Goal: Task Accomplishment & Management: Complete application form

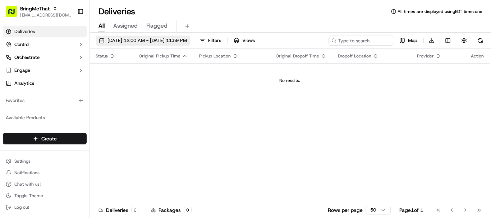
click at [163, 40] on span "[DATE] 12:00 AM - [DATE] 11:59 PM" at bounding box center [146, 40] width 79 height 6
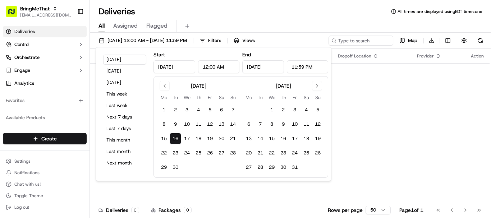
click at [178, 140] on button "16" at bounding box center [176, 139] width 12 height 12
click at [376, 116] on div "Status Original Pickup Time Pickup Location Original Dropoff Time Dropoff Locat…" at bounding box center [290, 126] width 400 height 154
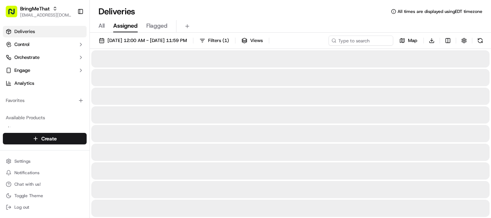
click at [133, 28] on span "Assigned" at bounding box center [125, 26] width 24 height 9
click at [102, 27] on span "All" at bounding box center [102, 26] width 6 height 9
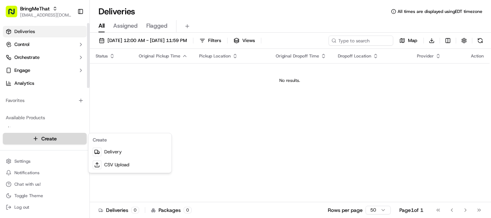
click at [64, 138] on html "BringMeThat support@trydragonfly.com Toggle Sidebar Deliveries Control Orchestr…" at bounding box center [245, 109] width 491 height 218
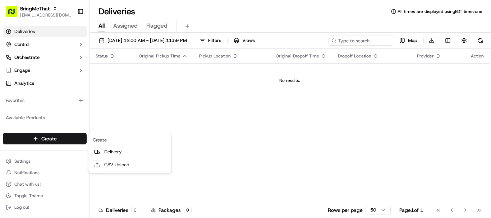
click at [42, 138] on html "BringMeThat support@trydragonfly.com Toggle Sidebar Deliveries Control Orchestr…" at bounding box center [245, 109] width 491 height 218
click at [38, 138] on html "BringMeThat support@trydragonfly.com Toggle Sidebar Deliveries Control Orchestr…" at bounding box center [245, 109] width 491 height 218
click at [123, 150] on link "Delivery" at bounding box center [130, 152] width 80 height 13
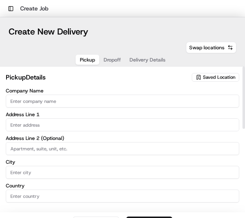
click at [51, 101] on input "Company Name" at bounding box center [122, 101] width 233 height 13
type input "Dragonfly Tech"
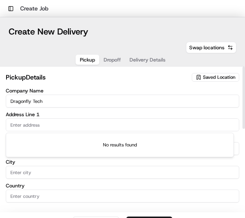
click at [77, 126] on input "text" at bounding box center [122, 124] width 233 height 13
paste input "218 Thompson Street New York, New York 10012"
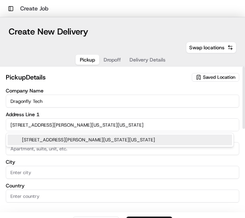
click at [77, 140] on div "218 Thompson Street, New York, New York 10012" at bounding box center [120, 139] width 224 height 11
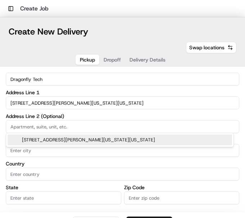
type input "[STREET_ADDRESS][PERSON_NAME][US_STATE]"
type input "New York"
type input "United States"
type input "NY"
type input "10012"
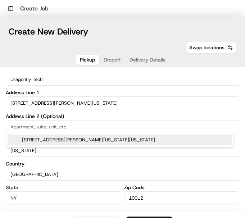
type input "218 Thompson Street"
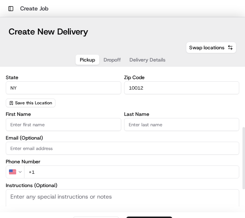
scroll to position [132, 0]
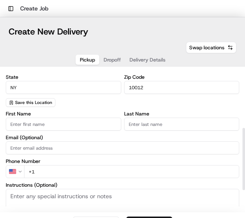
click at [38, 122] on input "First Name" at bounding box center [63, 124] width 115 height 13
click at [18, 121] on input "First Name" at bounding box center [63, 124] width 115 height 13
paste input "Brown Bag Sandwich Co"
type input "Brown Bag"
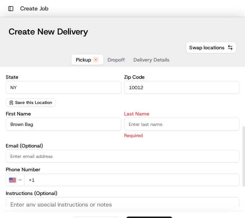
paste input "Sandwich Co"
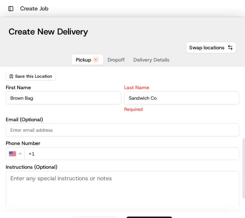
scroll to position [159, 0]
type input "Sandwich Co"
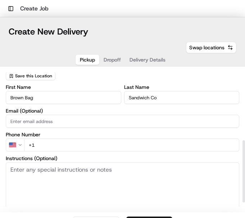
click at [53, 129] on div "First Name Brown Bag Last Name Sandwich Co Email (Optional) Phone Number US +1 …" at bounding box center [122, 155] width 233 height 143
click at [133, 148] on input "+1" at bounding box center [131, 144] width 215 height 13
paste input "1 312 270 0161"
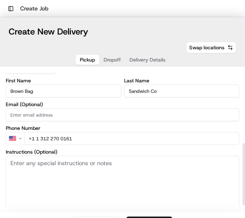
scroll to position [180, 0]
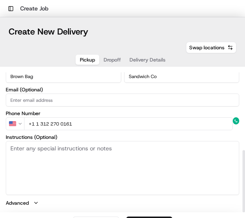
type input "+1 1 312 270 0161"
click at [72, 145] on textarea "Instructions (Optional)" at bounding box center [122, 168] width 233 height 54
paste textarea "1 312 270 0161"
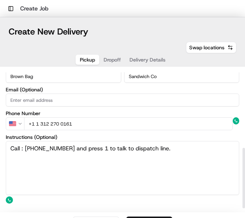
scroll to position [189, 0]
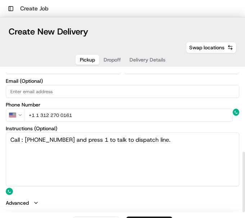
click at [114, 165] on textarea "Call : 1 312 270 0161 and press 1 to talk to dispatch line." at bounding box center [122, 159] width 233 height 54
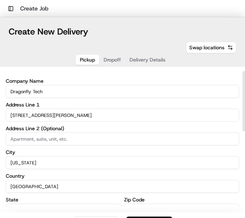
scroll to position [0, 0]
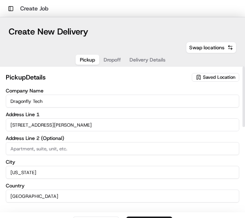
type textarea "Call : 1 312 270 0161 and press 1 to talk to dispatch line."
drag, startPoint x: 107, startPoint y: 65, endPoint x: 106, endPoint y: 60, distance: 4.4
click at [106, 60] on div "Pickup Dropoff Delivery Details" at bounding box center [123, 59] width 96 height 13
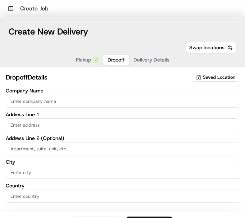
click at [107, 60] on span "Dropoff" at bounding box center [115, 59] width 17 height 7
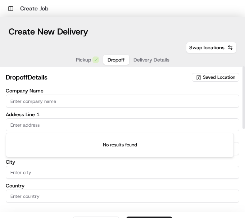
click at [33, 124] on input "text" at bounding box center [122, 124] width 233 height 13
paste input "430 East 29th Street SUITE 1000 10TH FLOOR New York, New York 10016"
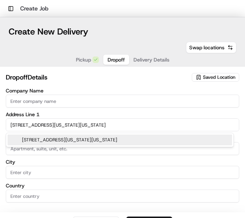
click at [46, 139] on div "430 East 29th Street suite 1000 10th floor, New York, New York 10016" at bounding box center [120, 139] width 224 height 11
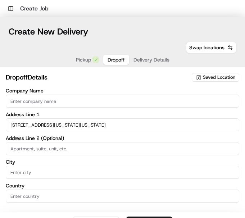
type input "430 E 29th St suite 1000 10th floor, New York, NY 10016, USA"
type input "suite 1000 10th floor"
type input "New York"
type input "United States"
type input "NY"
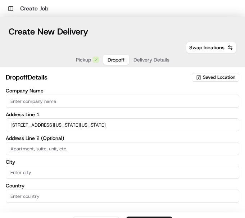
type input "10016"
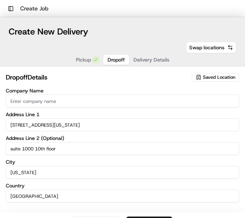
type input "430 East 29th Street"
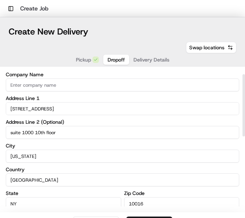
scroll to position [17, 0]
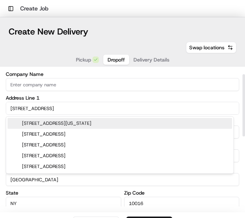
click at [111, 109] on input "430 East 29th Street" at bounding box center [122, 108] width 233 height 13
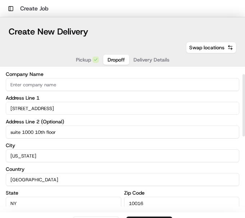
click at [73, 86] on input "Company Name" at bounding box center [122, 84] width 233 height 13
type input "DragonFly"
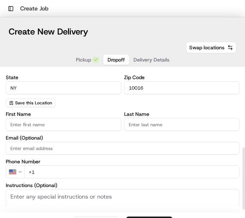
scroll to position [180, 0]
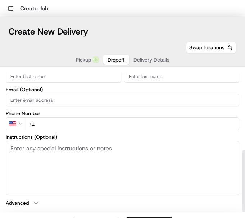
click at [51, 80] on input "First Name" at bounding box center [63, 76] width 115 height 13
paste input "Lourdes De Jesus"
type input "Lourdes De"
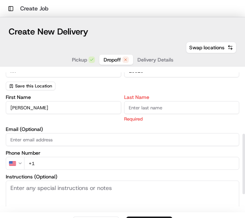
paste input "Jesus"
type input "Jesus"
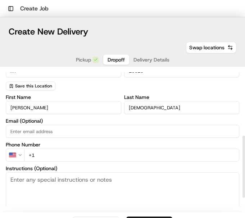
click at [104, 152] on input "+1" at bounding box center [131, 154] width 215 height 13
paste input "tel"
type input "+1 718 801 2931"
click at [56, 180] on textarea "Instructions (Optional)" at bounding box center [122, 199] width 233 height 54
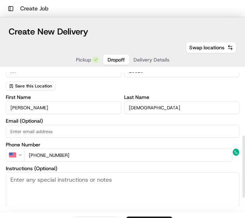
paste textarea "10th FL - suite 1000. Can call Lourdes De Jesus when you arrive."
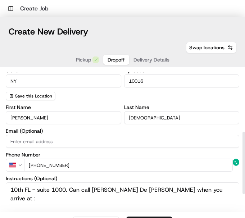
scroll to position [141, 0]
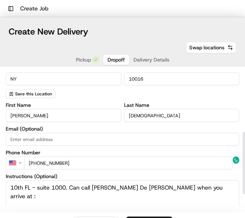
click at [106, 161] on input "+1 718 801 2931" at bounding box center [128, 162] width 209 height 13
click at [214, 186] on textarea "10th FL - suite 1000. Can call Lourdes De Jesus when you arrive at :" at bounding box center [122, 207] width 233 height 54
paste textarea "+1 718 801 2931"
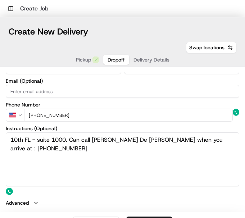
type textarea "10th FL - suite 1000. Can call Lourdes De Jesus when you arrive at : +1 718 801…"
click at [110, 165] on textarea "10th FL - suite 1000. Can call Lourdes De Jesus when you arrive at : +1 718 801…" at bounding box center [122, 159] width 233 height 54
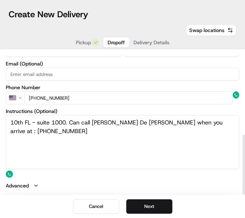
click at [34, 186] on icon "button" at bounding box center [36, 186] width 6 height 6
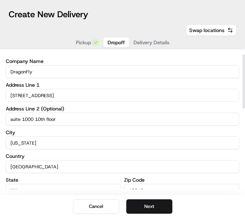
scroll to position [0, 0]
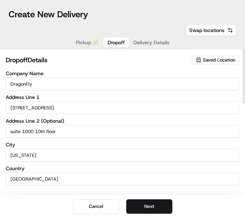
click at [75, 80] on input "DragonFly" at bounding box center [122, 83] width 233 height 13
type input "DragonFly tech"
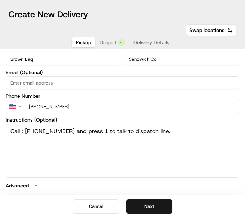
scroll to position [180, 0]
click at [86, 38] on button "Pickup" at bounding box center [84, 42] width 24 height 10
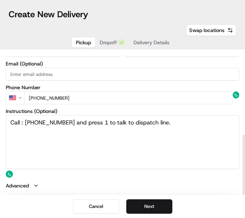
click at [183, 128] on textarea "Call : 1 312 270 0161 and press 1 to talk to dispatch line." at bounding box center [122, 142] width 233 height 54
type textarea "Call : 1 312 270 0161 and press 1 to talk to dispatch line. Pick up Items: Sand…"
click at [156, 199] on button "Next" at bounding box center [149, 206] width 46 height 14
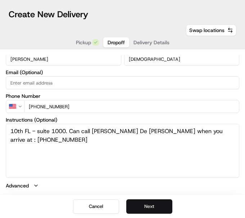
scroll to position [180, 0]
click at [79, 43] on span "Pickup" at bounding box center [83, 42] width 15 height 7
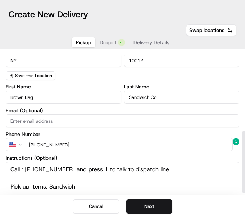
scroll to position [189, 0]
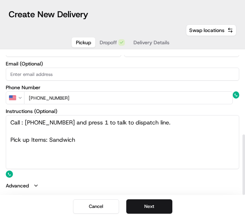
click at [34, 184] on icon "button" at bounding box center [36, 186] width 6 height 6
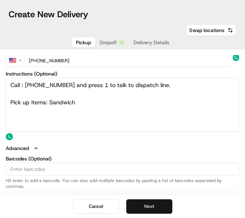
click at [137, 202] on button "Next" at bounding box center [149, 206] width 46 height 14
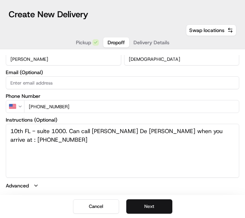
click at [137, 202] on button "Next" at bounding box center [149, 206] width 46 height 14
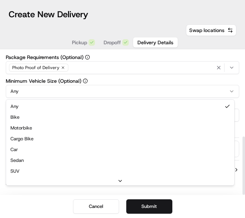
click at [115, 91] on html "Toggle Sidebar Create Job ← Move left → Move right ↑ Move up ↓ Move down + Zoom…" at bounding box center [122, 109] width 245 height 218
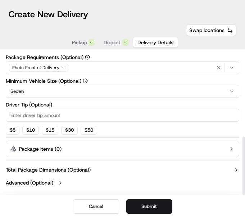
click at [124, 71] on div "Photo Proof of Delivery" at bounding box center [123, 67] width 230 height 11
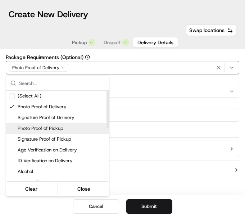
click at [67, 127] on span "Photo Proof of Pickup" at bounding box center [62, 128] width 88 height 6
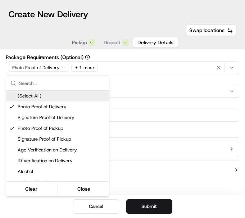
click at [201, 42] on html "Toggle Sidebar Create Job ← Move left → Move right ↑ Move up ↓ Move down + Zoom…" at bounding box center [122, 109] width 245 height 218
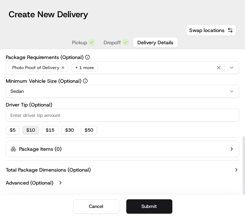
click at [36, 131] on button "$ 10" at bounding box center [30, 130] width 17 height 9
type input "10"
click at [45, 183] on label "Advanced (Optional)" at bounding box center [29, 182] width 47 height 7
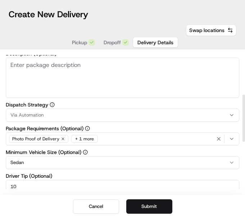
scroll to position [0, 0]
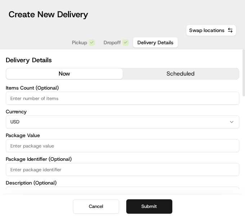
click at [47, 99] on input "Items Count (Optional)" at bounding box center [122, 98] width 233 height 13
click at [116, 148] on input "Package Value" at bounding box center [122, 145] width 233 height 13
type input "512"
click at [65, 170] on input "Package Identifier (Optional)" at bounding box center [122, 169] width 233 height 13
click at [133, 166] on input "Package Identifier (Optional)" at bounding box center [122, 169] width 233 height 13
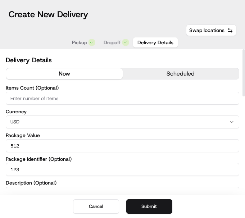
type input "123"
click at [54, 100] on input "Items Count (Optional)" at bounding box center [122, 98] width 233 height 13
type input "1"
type input "9"
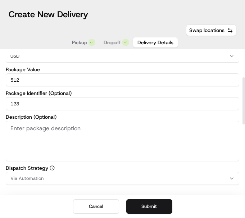
scroll to position [120, 0]
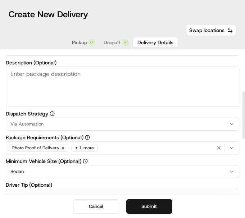
click at [73, 81] on textarea "Description (Optional)" at bounding box center [122, 87] width 233 height 40
click at [91, 77] on textarea "Description (Optional)" at bounding box center [122, 87] width 233 height 40
paste textarea "sandwiches"
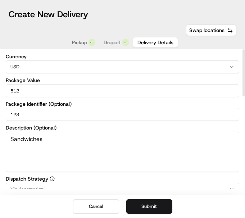
scroll to position [0, 0]
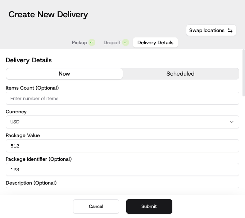
type textarea "Sandwiches"
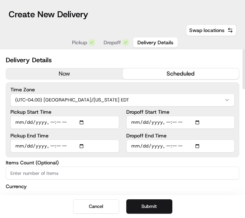
click at [160, 74] on button "scheduled" at bounding box center [181, 73] width 116 height 11
click at [85, 122] on input "Pickup Start Time" at bounding box center [64, 122] width 109 height 13
type input "2025-09-16T11:00"
click at [83, 145] on input "Pickup End Time" at bounding box center [64, 145] width 109 height 13
type input "2025-09-16T11:05"
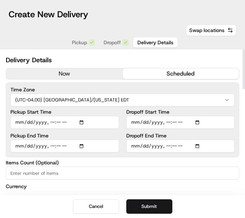
click at [83, 147] on input "Pickup End Time" at bounding box center [64, 145] width 109 height 13
click at [193, 123] on input "Dropoff Start Time" at bounding box center [180, 122] width 109 height 13
type input "2025-09-16T11:25"
click at [194, 144] on input "Dropoff End Time" at bounding box center [180, 145] width 109 height 13
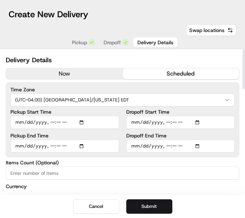
type input "2025-09-16T11:35"
click at [206, 161] on label "Items Count (Optional)" at bounding box center [122, 162] width 233 height 5
click at [206, 166] on input "Items Count (Optional)" at bounding box center [122, 172] width 233 height 13
click at [153, 203] on button "Submit" at bounding box center [149, 206] width 46 height 14
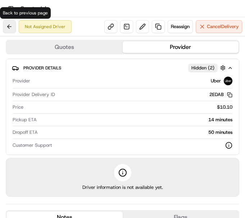
click at [10, 25] on button at bounding box center [9, 26] width 13 height 13
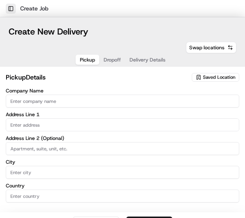
click at [10, 10] on button "Toggle Sidebar" at bounding box center [11, 9] width 10 height 10
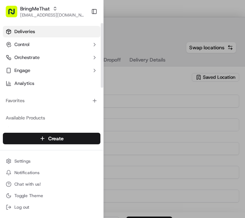
click at [35, 31] on link "Deliveries" at bounding box center [51, 32] width 97 height 12
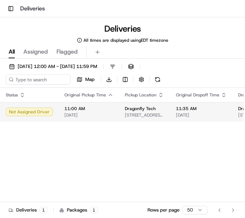
click at [40, 110] on div "Not Assigned Driver" at bounding box center [29, 111] width 47 height 9
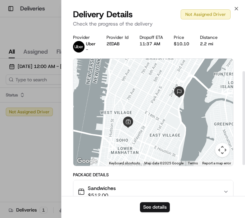
scroll to position [127, 0]
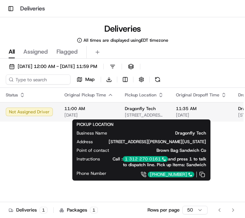
click at [125, 110] on span "Dragonfly Tech" at bounding box center [140, 109] width 31 height 6
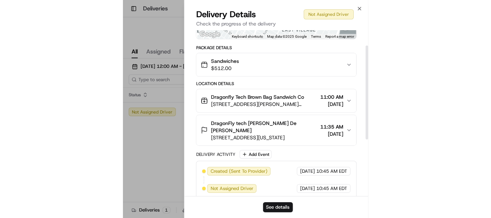
scroll to position [0, 0]
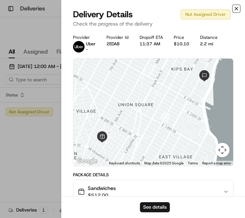
click at [238, 10] on icon "button" at bounding box center [236, 9] width 6 height 6
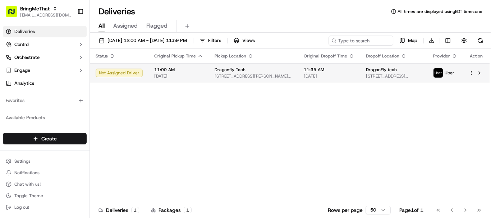
click at [370, 75] on span "430 E 29th St suite 1000 10th floor, New York, NY 10016, USA" at bounding box center [394, 76] width 56 height 6
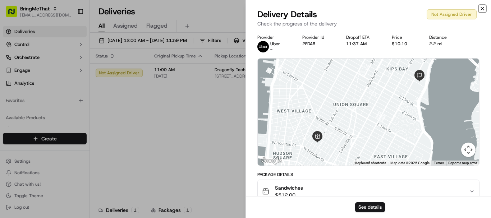
click at [480, 8] on icon "button" at bounding box center [483, 9] width 6 height 6
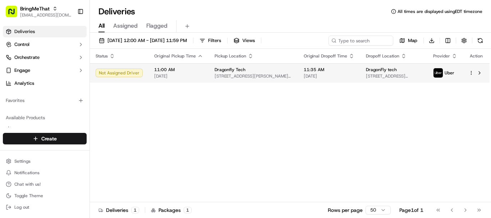
click at [472, 78] on td at bounding box center [476, 72] width 27 height 19
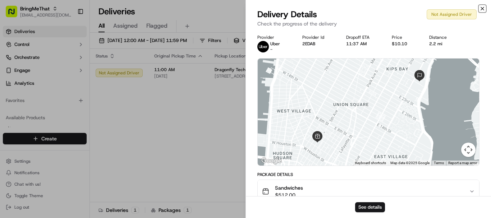
click at [484, 10] on icon "button" at bounding box center [483, 9] width 6 height 6
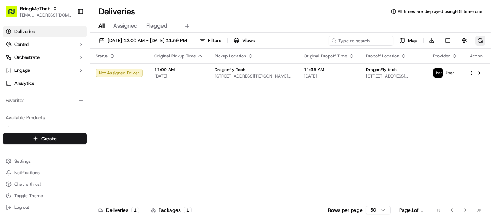
click at [481, 39] on button at bounding box center [480, 41] width 10 height 10
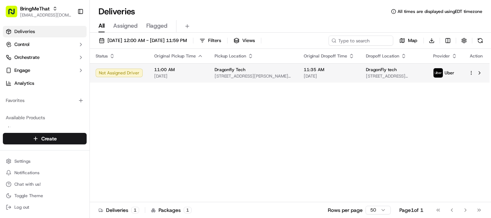
click at [327, 68] on span "11:35 AM" at bounding box center [329, 70] width 51 height 6
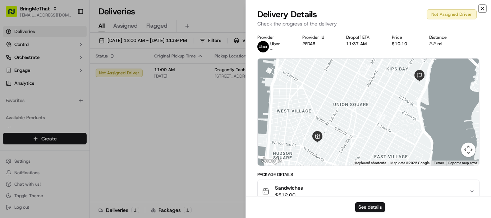
click at [482, 7] on icon "button" at bounding box center [483, 9] width 6 height 6
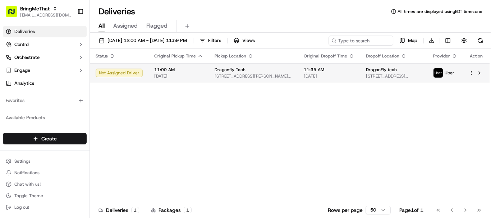
click at [183, 64] on td "11:00 AM 09/16/2025" at bounding box center [178, 72] width 60 height 19
click at [201, 79] on span "[DATE]" at bounding box center [178, 76] width 49 height 6
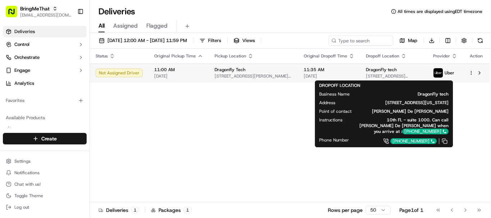
click at [368, 74] on span "430 E 29th St suite 1000 10th floor, New York, NY 10016, USA" at bounding box center [394, 76] width 56 height 6
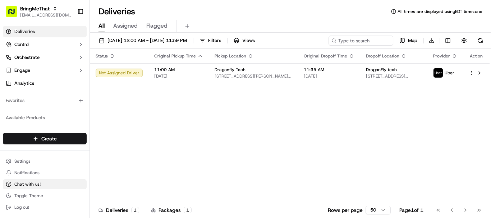
click at [30, 184] on span "Chat with us!" at bounding box center [27, 185] width 26 height 6
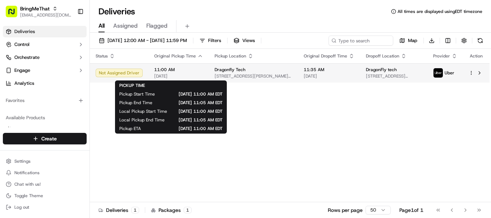
click at [167, 74] on span "[DATE]" at bounding box center [178, 76] width 49 height 6
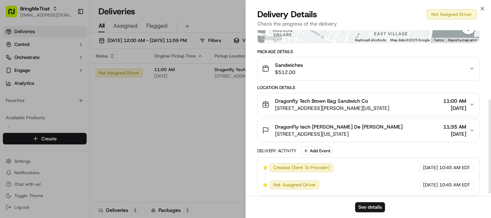
scroll to position [123, 0]
click at [472, 104] on icon "button" at bounding box center [472, 104] width 6 height 6
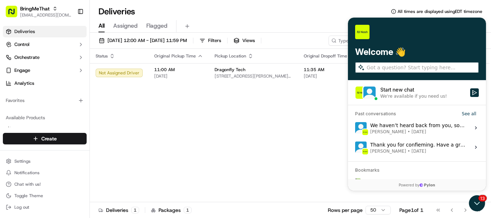
scroll to position [0, 0]
click at [491, 18] on div "All Assigned Flagged" at bounding box center [290, 24] width 401 height 15
click at [410, 93] on div "Start new chat" at bounding box center [423, 89] width 86 height 7
click at [470, 93] on button "Start new chat We're available if you need us!" at bounding box center [474, 92] width 9 height 9
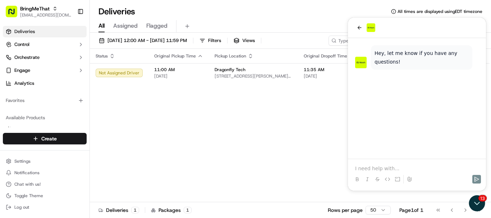
click at [381, 169] on p at bounding box center [417, 168] width 124 height 7
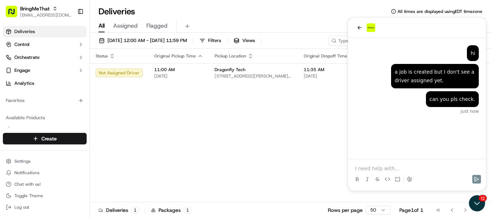
click at [288, 138] on div "Status Original Pickup Time Pickup Location Original Dropoff Time Dropoff Locat…" at bounding box center [290, 126] width 400 height 154
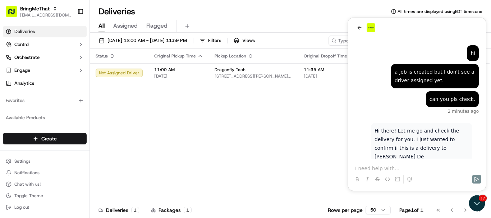
scroll to position [14, 0]
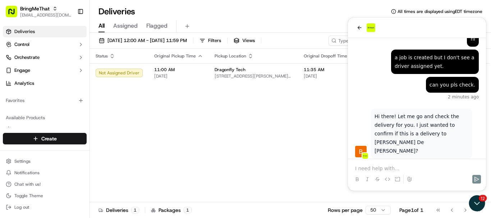
click at [475, 121] on div "Hi there! Let me go and check the delivery for you. I just wanted to confirm if…" at bounding box center [417, 139] width 124 height 60
click at [397, 171] on p at bounding box center [417, 168] width 124 height 7
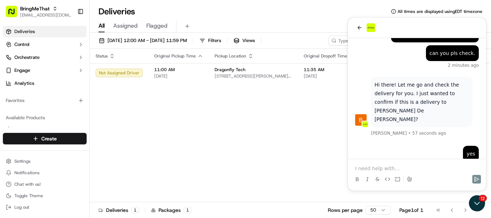
click at [244, 109] on div "Status Original Pickup Time Pickup Location Original Dropoff Time Dropoff Locat…" at bounding box center [290, 126] width 400 height 154
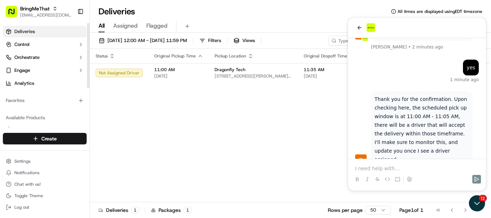
click at [0, 136] on div "Create" at bounding box center [45, 138] width 90 height 17
drag, startPoint x: 393, startPoint y: 165, endPoint x: 374, endPoint y: 169, distance: 19.9
click at [374, 169] on div at bounding box center [417, 172] width 132 height 27
click at [374, 169] on p at bounding box center [417, 168] width 124 height 7
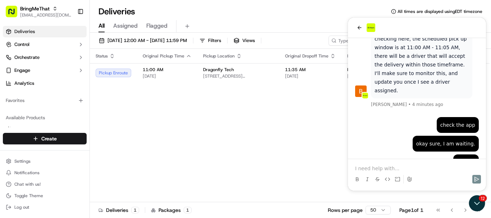
scroll to position [270, 0]
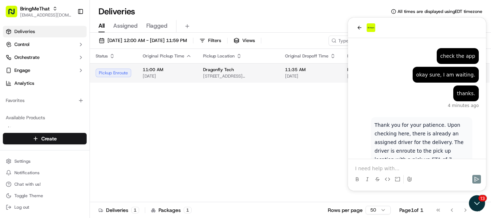
click at [215, 82] on td "Dragonfly Tech 218 Thompson St, New York, NY 10012, USA" at bounding box center [238, 72] width 82 height 19
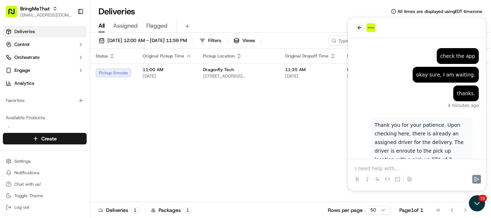
click at [358, 28] on icon "back" at bounding box center [360, 28] width 6 height 6
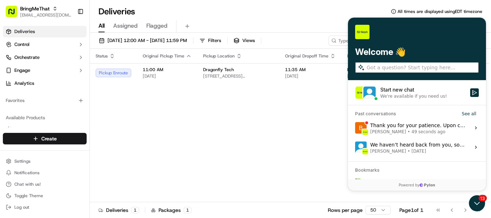
scroll to position [0, 0]
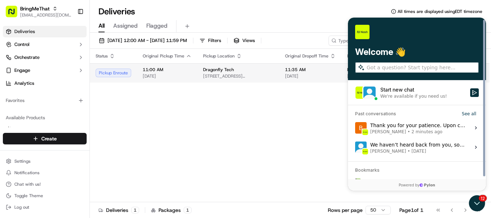
click at [191, 77] on td "11:00 AM 09/16/2025" at bounding box center [167, 72] width 60 height 19
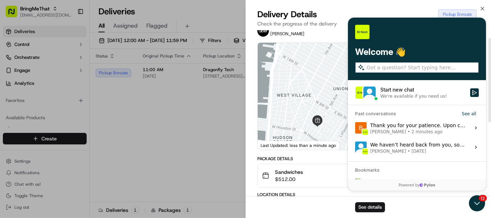
scroll to position [16, 0]
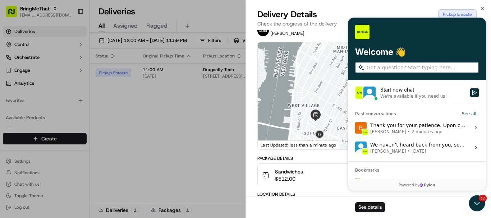
click at [477, 204] on div "See details" at bounding box center [368, 207] width 245 height 22
click at [476, 205] on div "See details" at bounding box center [368, 207] width 245 height 22
click at [366, 205] on button "See details" at bounding box center [370, 207] width 30 height 10
click at [475, 202] on div "See details" at bounding box center [368, 207] width 245 height 22
click at [478, 202] on div "See details" at bounding box center [368, 207] width 245 height 22
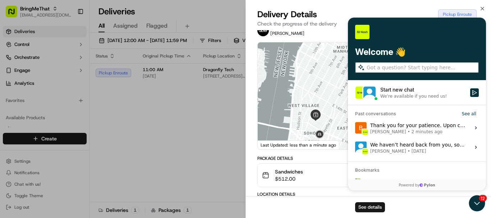
click at [409, 95] on div at bounding box center [368, 95] width 221 height 107
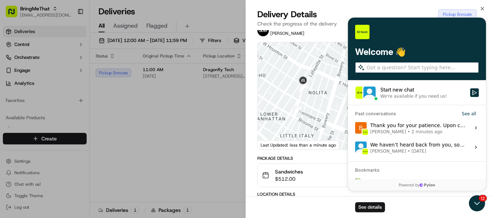
drag, startPoint x: 317, startPoint y: 133, endPoint x: 289, endPoint y: 75, distance: 63.8
click at [289, 75] on div at bounding box center [368, 95] width 221 height 107
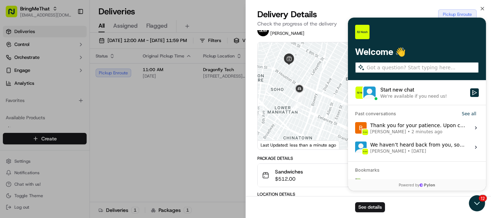
drag, startPoint x: 281, startPoint y: 70, endPoint x: 282, endPoint y: 86, distance: 15.2
click at [282, 86] on div at bounding box center [368, 95] width 221 height 107
click at [476, 205] on div "See details" at bounding box center [368, 207] width 245 height 22
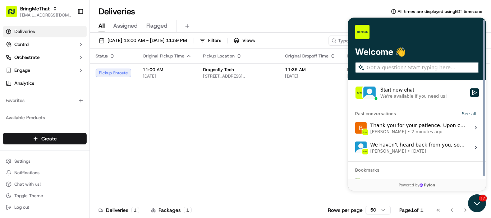
click at [478, 198] on icon "Open customer support" at bounding box center [477, 203] width 18 height 18
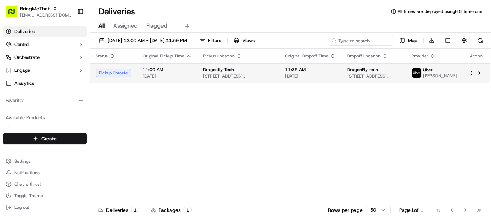
click at [200, 83] on td "Dragonfly Tech 218 Thompson St, New York, NY 10012, USA" at bounding box center [238, 72] width 82 height 19
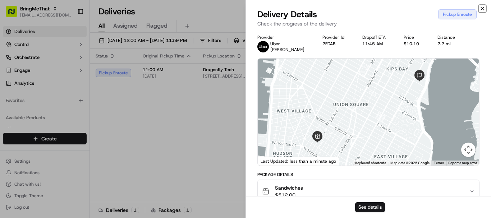
click at [484, 9] on icon "button" at bounding box center [483, 9] width 6 height 6
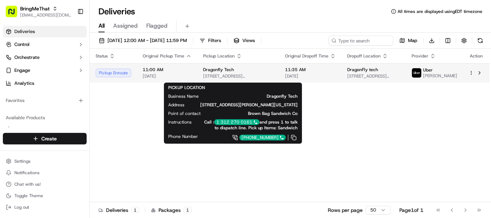
click at [250, 73] on div "Dragonfly Tech" at bounding box center [238, 70] width 70 height 6
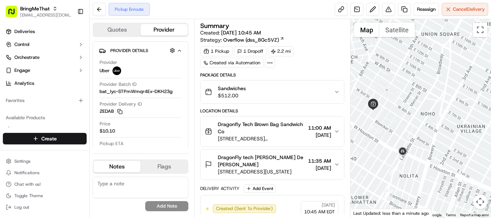
drag, startPoint x: 377, startPoint y: 156, endPoint x: 411, endPoint y: 131, distance: 41.7
click at [411, 131] on div at bounding box center [421, 118] width 141 height 199
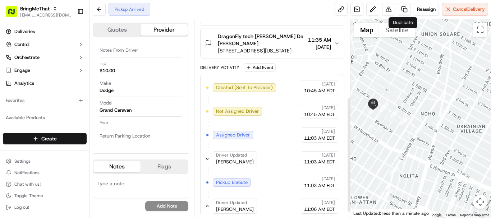
scroll to position [143, 0]
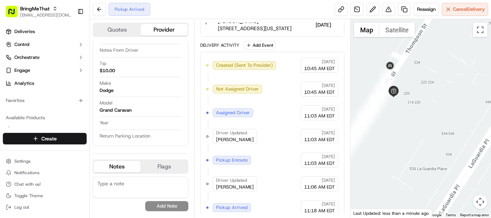
drag, startPoint x: 380, startPoint y: 135, endPoint x: 467, endPoint y: 123, distance: 88.5
click at [467, 123] on div at bounding box center [421, 118] width 141 height 199
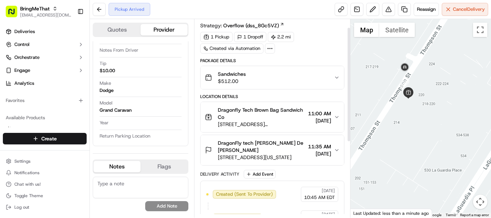
scroll to position [15, 0]
click at [101, 8] on button at bounding box center [99, 9] width 13 height 13
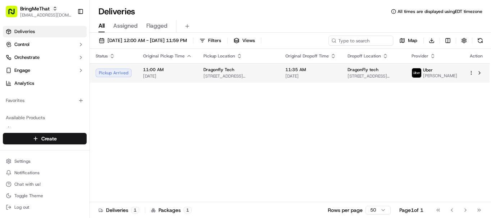
click at [183, 68] on td "11:00 AM 09/16/2025" at bounding box center [167, 72] width 60 height 19
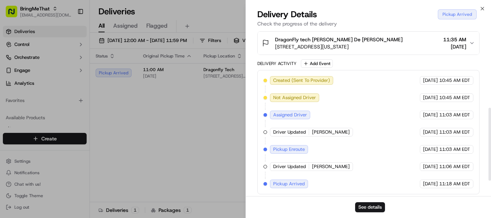
scroll to position [213, 0]
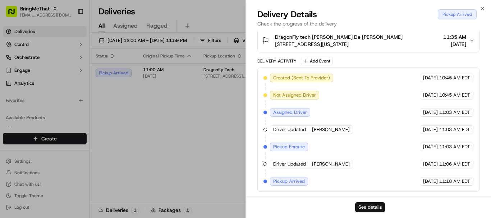
click at [328, 166] on span "[PERSON_NAME]" at bounding box center [331, 164] width 38 height 6
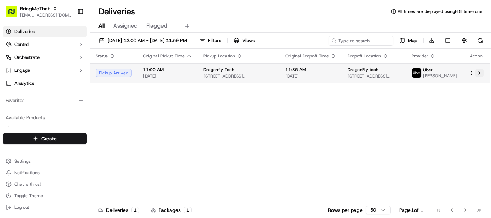
click at [478, 75] on button at bounding box center [479, 73] width 9 height 9
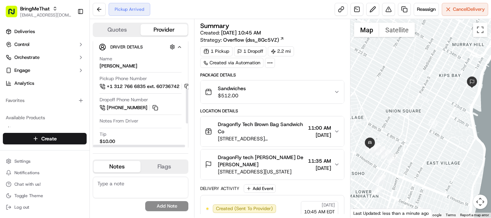
scroll to position [147, 0]
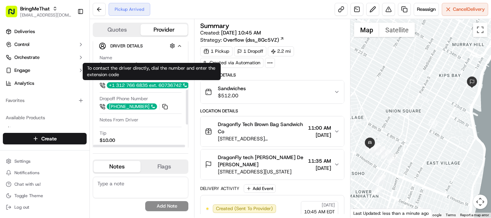
click at [148, 86] on div "+1 312 766 6835 ext. 60736742" at bounding box center [148, 85] width 82 height 6
click at [128, 84] on div "+1 312 766 6835 ext. 60736742" at bounding box center [148, 85] width 82 height 6
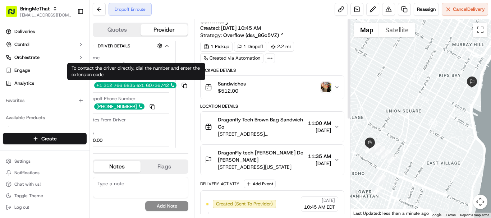
scroll to position [0, 0]
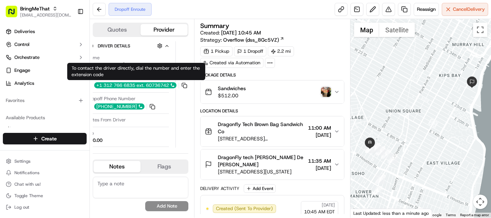
click at [330, 95] on img "button" at bounding box center [326, 92] width 10 height 10
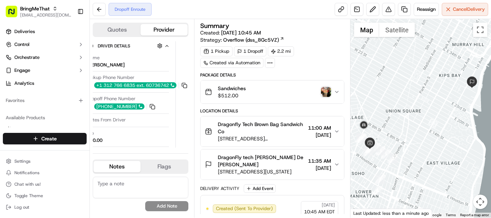
click at [330, 91] on img "button" at bounding box center [326, 92] width 10 height 10
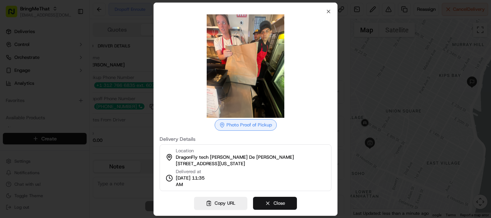
click at [266, 203] on button "Close" at bounding box center [275, 203] width 44 height 13
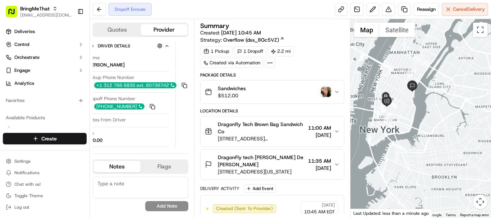
click at [337, 162] on icon "button" at bounding box center [337, 165] width 6 height 6
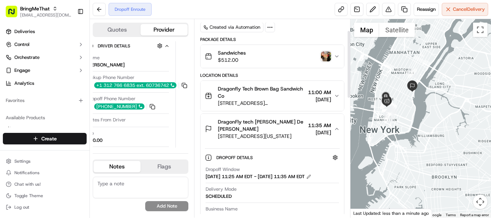
scroll to position [36, 0]
click at [337, 125] on icon "button" at bounding box center [337, 128] width 6 height 6
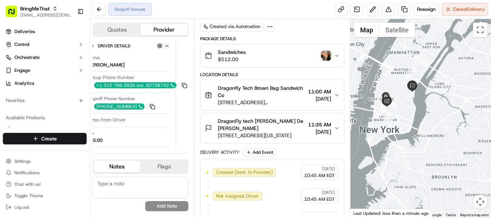
click at [337, 125] on icon "button" at bounding box center [337, 128] width 6 height 6
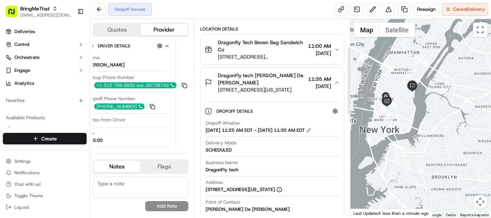
scroll to position [82, 0]
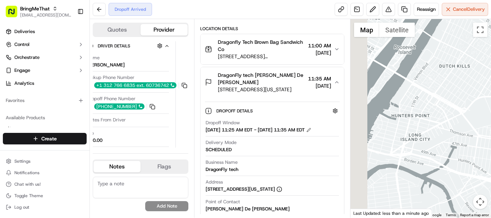
drag, startPoint x: 387, startPoint y: 130, endPoint x: 491, endPoint y: 116, distance: 104.4
click at [491, 116] on div at bounding box center [421, 118] width 141 height 199
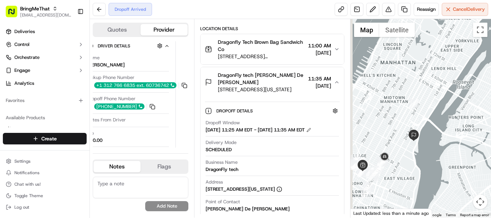
drag, startPoint x: 366, startPoint y: 131, endPoint x: 445, endPoint y: 126, distance: 79.6
click at [445, 126] on div at bounding box center [421, 118] width 141 height 199
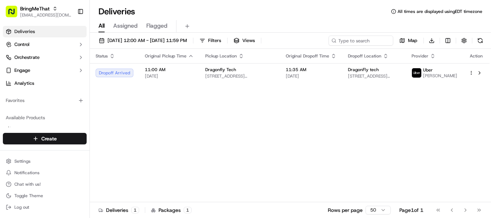
click at [314, 73] on span "11:35 AM" at bounding box center [311, 70] width 51 height 6
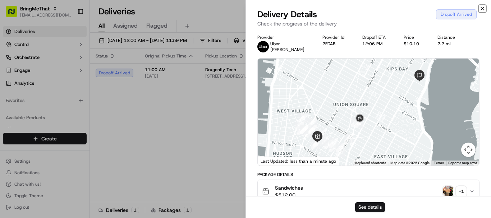
click at [484, 10] on icon "button" at bounding box center [483, 9] width 6 height 6
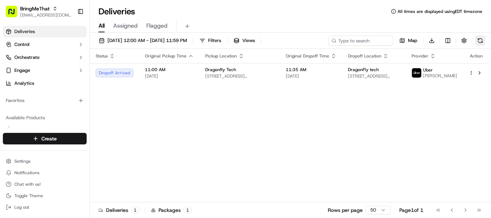
click at [482, 39] on button at bounding box center [480, 41] width 10 height 10
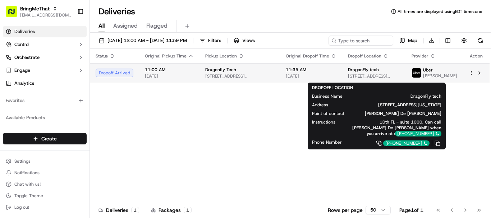
click at [362, 72] on span "DragonFly tech" at bounding box center [363, 70] width 31 height 6
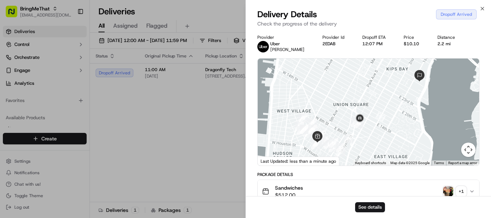
click at [471, 191] on icon "button" at bounding box center [472, 192] width 6 height 6
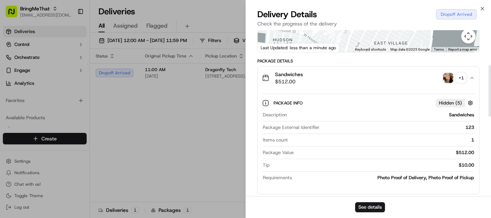
scroll to position [114, 0]
click at [461, 77] on div "+ 1" at bounding box center [461, 78] width 10 height 10
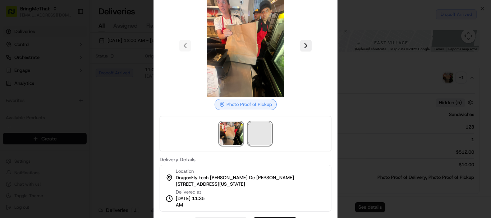
click at [268, 130] on span at bounding box center [259, 133] width 23 height 23
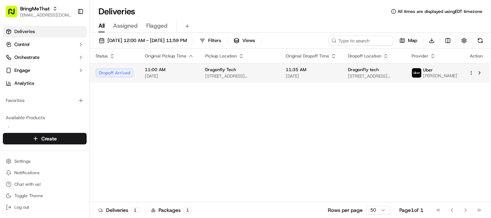
click at [286, 79] on span "[DATE]" at bounding box center [311, 76] width 51 height 6
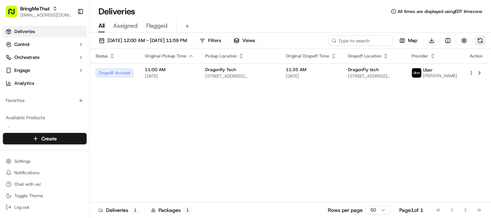
click at [483, 40] on button at bounding box center [480, 41] width 10 height 10
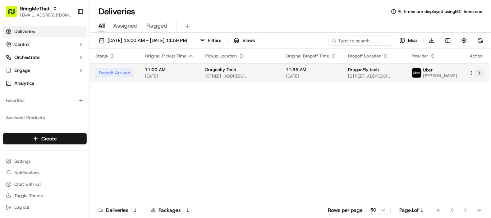
click at [479, 74] on button at bounding box center [479, 73] width 9 height 9
click at [319, 75] on span "[DATE]" at bounding box center [311, 76] width 51 height 6
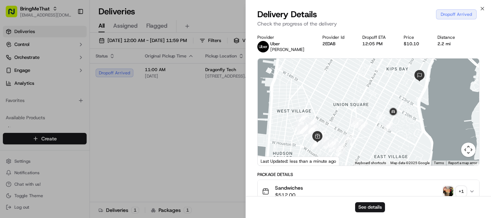
click at [450, 192] on img "button" at bounding box center [448, 192] width 10 height 10
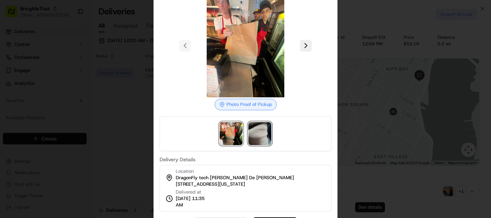
click at [262, 131] on img at bounding box center [259, 133] width 23 height 23
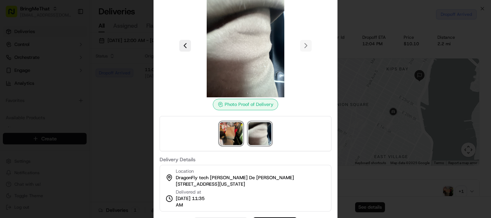
click at [230, 132] on img at bounding box center [231, 133] width 23 height 23
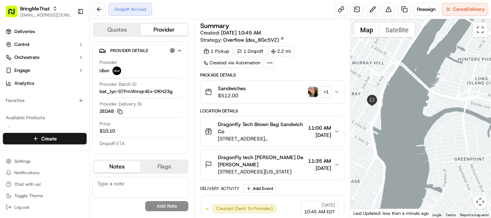
drag, startPoint x: 446, startPoint y: 106, endPoint x: 344, endPoint y: 125, distance: 104.1
click at [344, 125] on div "Quotes Provider Provider Details Hidden ( 2 ) Provider Uber Provider Batch ID b…" at bounding box center [290, 118] width 401 height 199
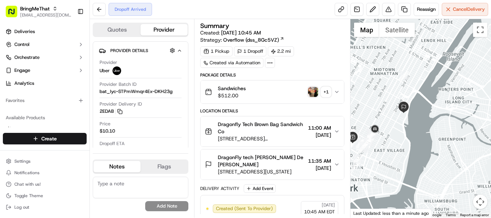
drag, startPoint x: 377, startPoint y: 121, endPoint x: 403, endPoint y: 132, distance: 28.2
click at [403, 132] on div at bounding box center [421, 118] width 141 height 199
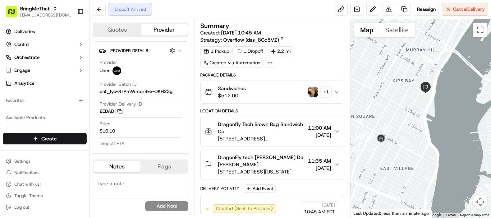
click at [313, 96] on img "button" at bounding box center [313, 92] width 10 height 10
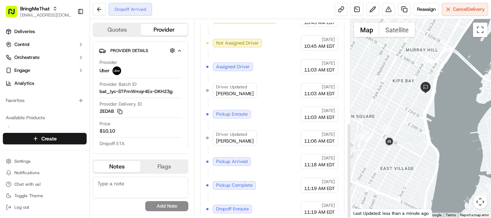
scroll to position [215, 0]
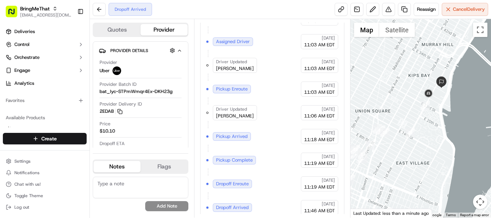
drag, startPoint x: 421, startPoint y: 134, endPoint x: 437, endPoint y: 127, distance: 18.0
click at [437, 127] on div at bounding box center [421, 118] width 141 height 199
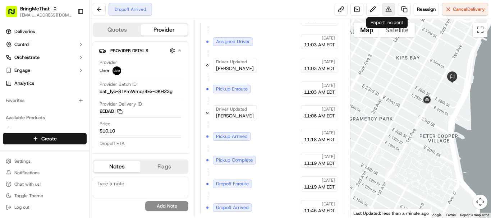
click at [386, 12] on button at bounding box center [388, 9] width 13 height 13
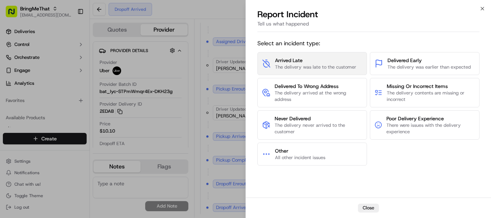
click at [316, 62] on span "Arrived Late" at bounding box center [315, 60] width 81 height 7
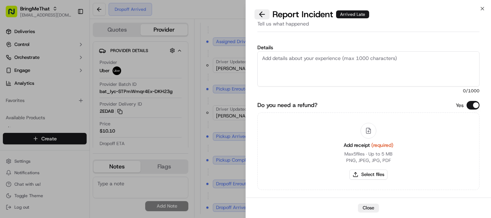
click at [261, 12] on button at bounding box center [262, 14] width 15 height 10
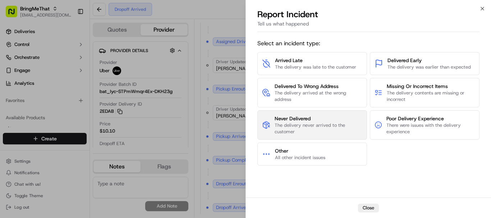
click at [315, 127] on span "The delivery never arrived to the customer" at bounding box center [319, 128] width 88 height 13
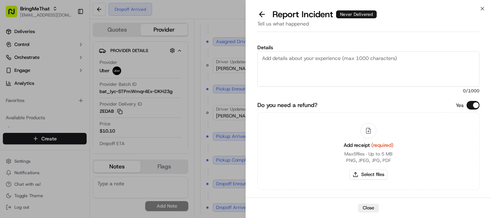
click at [337, 60] on textarea "Details" at bounding box center [368, 68] width 222 height 35
click at [448, 100] on div "Details 0 /1000 Do you need a refund? Yes Add receipt (required) Max 5 files ∙ …" at bounding box center [368, 138] width 222 height 194
click at [338, 58] on textarea "Details" at bounding box center [368, 68] width 222 height 35
paste textarea "he took a picture he took a picture of the order, and his estimated time of arr…"
type textarea "he took a picture he took a picture of the order, and his estimated time of arr…"
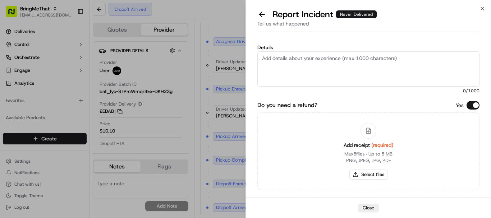
paste textarea "he took a picture he took a picture of the order, and his estimated time of arr…"
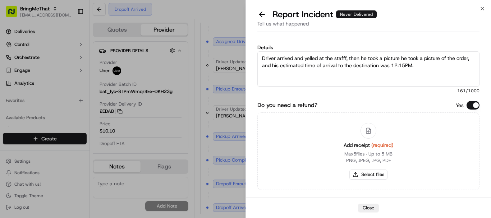
click at [418, 67] on textarea "Driver arrived and yelled at the stafff, then he took a picture he took a pictu…" at bounding box center [368, 68] width 222 height 35
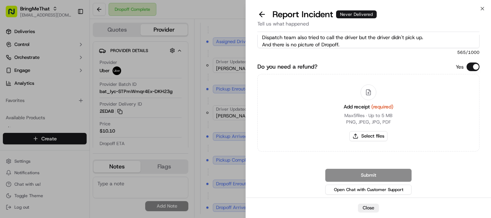
scroll to position [40, 0]
type textarea "Driver arrived and yelled at the stafff, then he took a picture he took a pictu…"
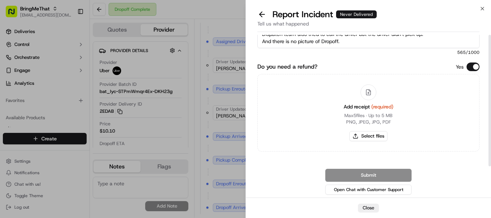
scroll to position [0, 0]
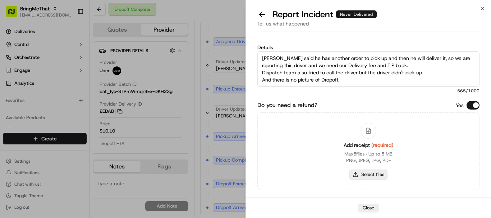
click at [366, 174] on button "Select files" at bounding box center [368, 175] width 38 height 10
type input "C:\fakepath\a7e0186a-49eb-4dda-9ac7-9f48aeba0be7.png"
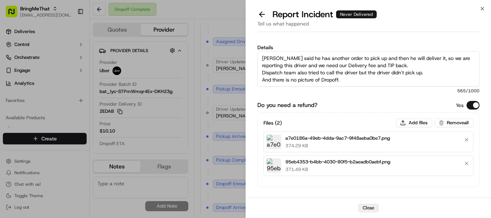
click at [351, 77] on textarea "Driver arrived and yelled at the stafff, then he took a picture he took a pictu…" at bounding box center [368, 68] width 222 height 35
click at [432, 69] on textarea "Driver arrived and yelled at the stafff, then he took a picture he took a pictu…" at bounding box center [368, 68] width 222 height 35
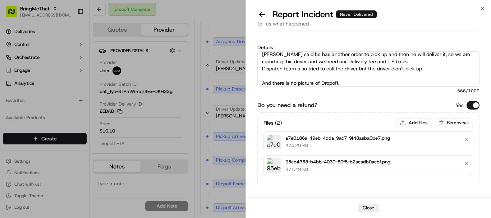
scroll to position [50, 0]
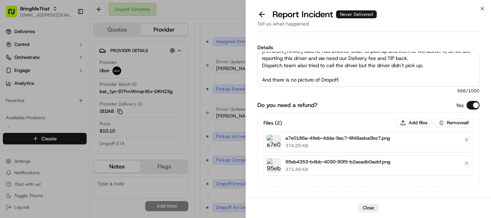
click at [348, 78] on textarea "Driver arrived and yelled at the stafff, then he took a picture he took a pictu…" at bounding box center [368, 68] width 222 height 35
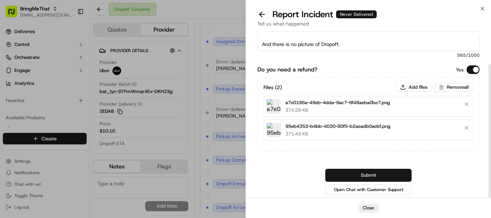
type textarea "Driver arrived and yelled at the stafff, then he took a picture he took a pictu…"
click at [373, 174] on button "Submit" at bounding box center [368, 175] width 86 height 13
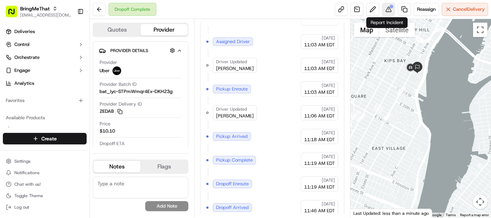
click at [383, 13] on button at bounding box center [388, 9] width 13 height 13
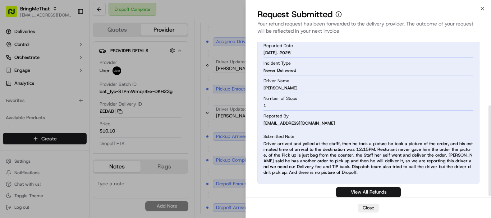
scroll to position [112, 0]
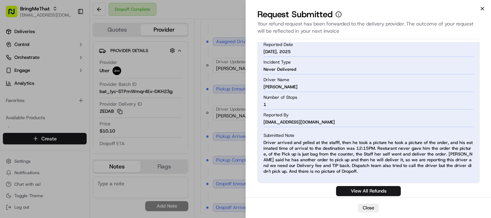
click at [480, 11] on icon "button" at bounding box center [483, 9] width 6 height 6
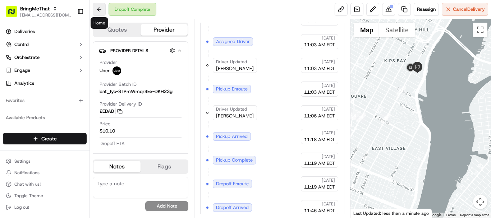
click at [96, 8] on button at bounding box center [99, 9] width 13 height 13
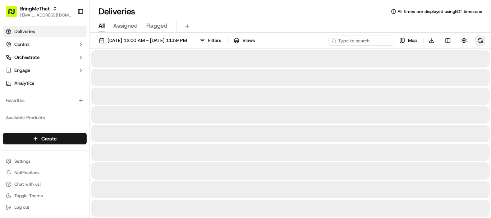
click at [477, 40] on button at bounding box center [480, 41] width 10 height 10
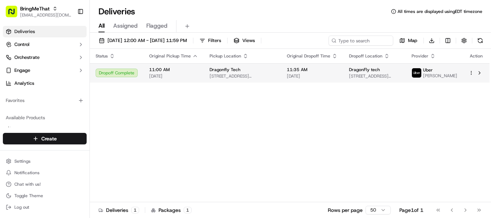
click at [298, 81] on td "11:35 AM 09/16/2025" at bounding box center [312, 72] width 62 height 19
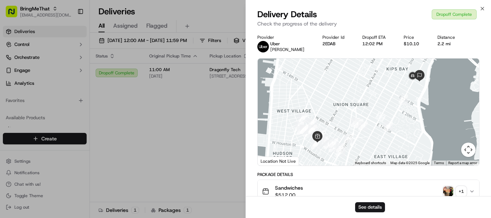
click at [468, 193] on div "Sandwiches $512.00 + 1" at bounding box center [365, 191] width 207 height 14
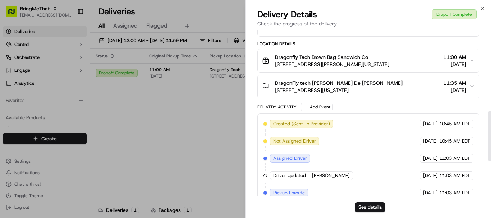
scroll to position [272, 0]
click at [468, 85] on div "DragonFly tech Lourdes De Jesus 430 E 29th St suite 1000 10th floor, New York, …" at bounding box center [365, 86] width 207 height 14
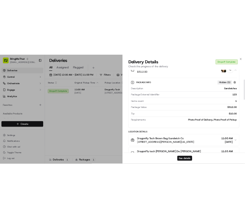
scroll to position [77, 0]
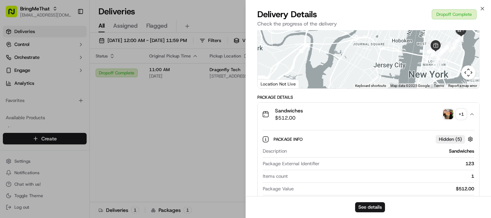
click at [460, 114] on div "+ 1" at bounding box center [461, 114] width 10 height 10
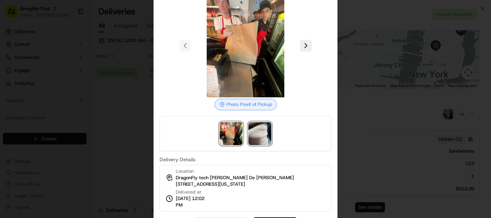
click at [267, 134] on img at bounding box center [259, 133] width 23 height 23
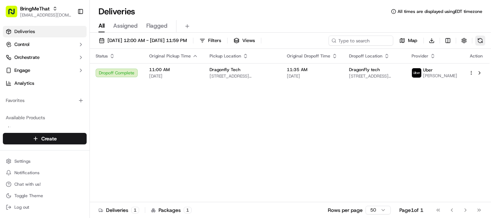
click at [481, 42] on button at bounding box center [480, 41] width 10 height 10
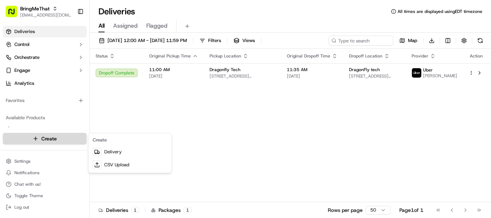
click at [53, 144] on html "BringMeThat support@trydragonfly.com Toggle Sidebar Deliveries Control Orchestr…" at bounding box center [245, 109] width 491 height 218
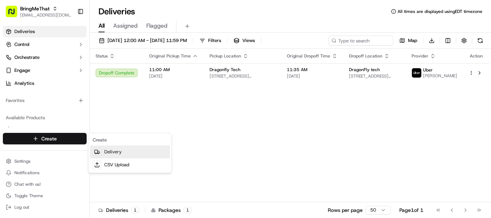
click at [109, 152] on link "Delivery" at bounding box center [130, 152] width 80 height 13
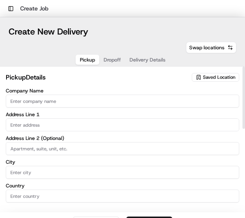
click at [50, 102] on input "Company Name" at bounding box center [122, 101] width 233 height 13
type input "Dragonfly Tech"
click at [37, 126] on input "text" at bounding box center [122, 124] width 233 height 13
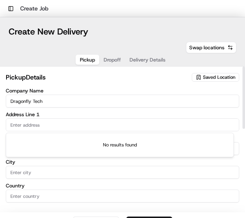
paste input "Long Island City 27-10 43rd Avenue Queens, New York 11101 Task scheduled"
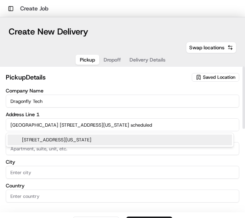
click at [163, 140] on div "27-10 43rd Avenue, Long Island City, Queens, Long Island City, New York 11101" at bounding box center [120, 139] width 224 height 11
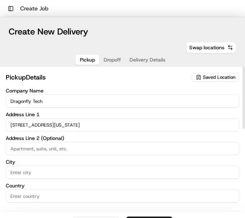
type input "[STREET_ADDRESS]"
type input "Queens"
type input "United States"
type input "NY"
type input "11101"
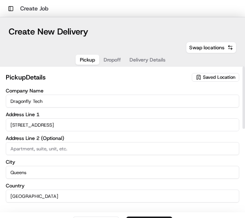
type input "27-10 43rd Avenue"
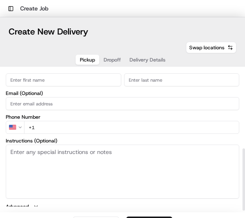
scroll to position [180, 0]
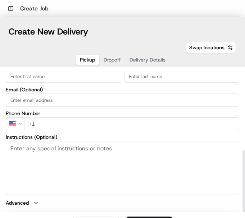
click at [57, 125] on input "+1" at bounding box center [131, 123] width 215 height 13
paste input "1 312 270 0161"
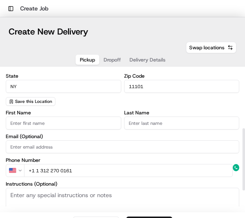
scroll to position [133, 0]
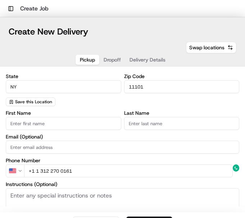
type input "+1 1 312 270 0161"
click at [54, 128] on input "First Name" at bounding box center [63, 123] width 115 height 13
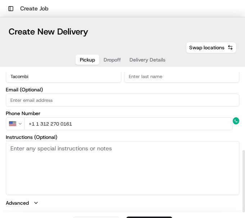
type input "Tacombi"
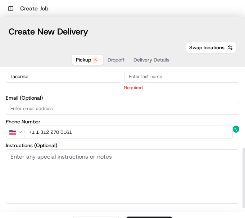
click at [76, 157] on textarea "Instructions (Optional)" at bounding box center [122, 176] width 233 height 54
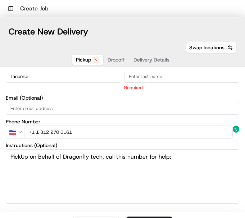
paste textarea "1 312 270 0161"
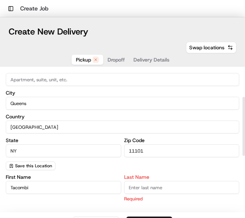
scroll to position [0, 0]
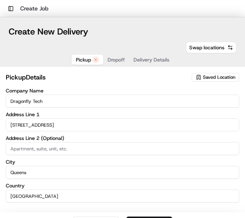
type textarea "PickUp on Behalf of Dragonfly tech, call this number for help: 1 312 270 0161 a…"
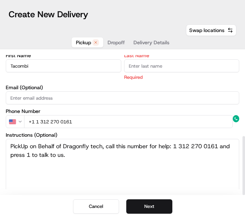
scroll to position [197, 0]
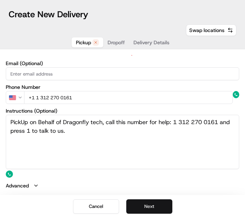
click at [153, 203] on button "Next" at bounding box center [149, 206] width 46 height 14
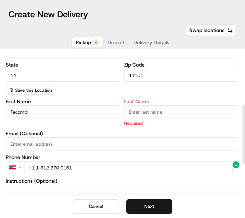
scroll to position [127, 0]
click at [158, 111] on input "Last Name" at bounding box center [181, 112] width 115 height 13
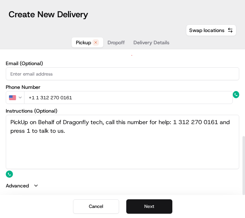
type input "LI"
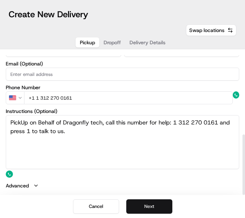
click at [148, 202] on button "Next" at bounding box center [149, 206] width 46 height 14
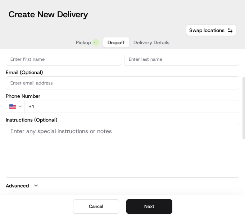
scroll to position [0, 0]
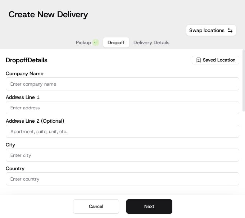
click at [21, 86] on input "Company Name" at bounding box center [122, 83] width 233 height 13
type input "DragonFly tech"
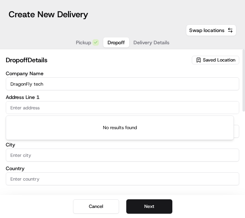
click at [56, 109] on input "text" at bounding box center [122, 107] width 233 height 13
paste input "37-17 76th Street Queens, New York 11372"
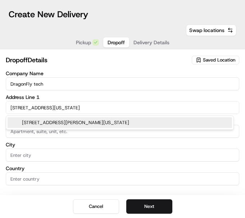
click at [67, 123] on div "37-17 76th Street, Jackson Heights, Queens, New York 11372" at bounding box center [120, 122] width 224 height 11
type input "[STREET_ADDRESS][PERSON_NAME]"
type input "Queens"
type input "United States"
type input "NY"
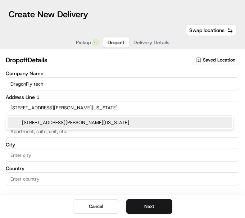
type input "11372"
type input "37-17 76th Street"
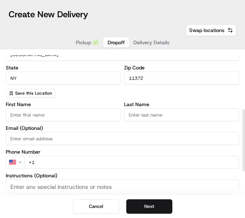
scroll to position [130, 0]
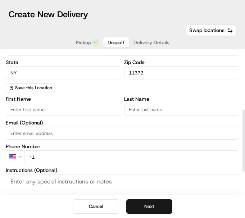
click at [38, 109] on input "First Name" at bounding box center [63, 109] width 115 height 13
paste input "Kishore Isaac"
type input "Kishore"
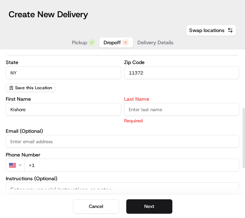
paste input "Isaac"
type input "Isaac"
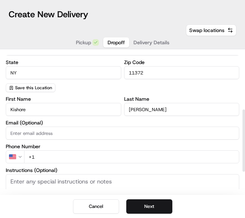
click at [108, 143] on div "First Name Kishore Last Name Isaac Email (Optional) Phone Number US +1 Instruct…" at bounding box center [122, 167] width 233 height 143
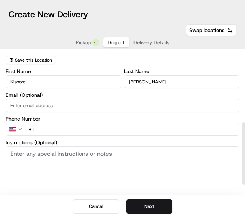
click at [94, 130] on input "+1" at bounding box center [131, 129] width 215 height 13
paste input "516 749 4319"
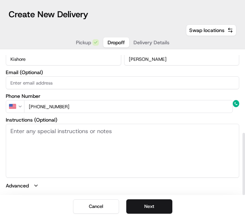
type input "+1 516 749 4319"
click at [94, 130] on textarea "Instructions (Optional)" at bounding box center [122, 151] width 233 height 54
click at [49, 141] on textarea "Instructions (Optional)" at bounding box center [122, 151] width 233 height 54
paste textarea "Hand to Kishore, Call him when there."
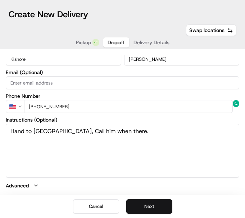
type textarea "Hand to Kishore, Call him when there."
click at [147, 207] on button "Next" at bounding box center [149, 206] width 46 height 14
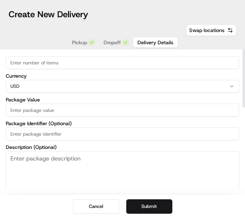
scroll to position [0, 0]
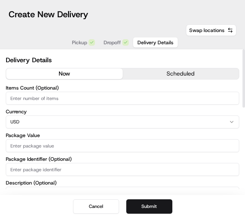
click at [79, 98] on input "Items Count (Optional)" at bounding box center [122, 98] width 233 height 13
click at [91, 144] on input "Package Value" at bounding box center [122, 145] width 233 height 13
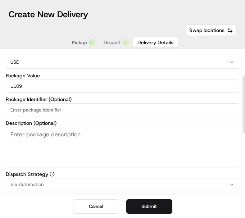
scroll to position [60, 0]
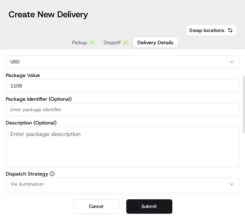
type input "1109"
click at [122, 114] on input "Package Identifier (Optional)" at bounding box center [122, 109] width 233 height 13
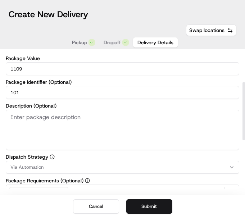
scroll to position [78, 0]
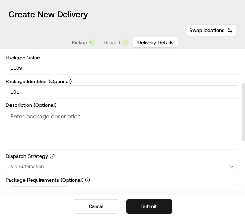
type input "101"
click at [122, 114] on textarea "Description (Optional)" at bounding box center [122, 129] width 233 height 40
click at [55, 140] on textarea "Description (Optional)" at bounding box center [122, 129] width 233 height 40
paste textarea "2 Extra Extra Corn Esquites 2 Rice and Beans Quesadilla Pack 18x Pollo Quesadil…"
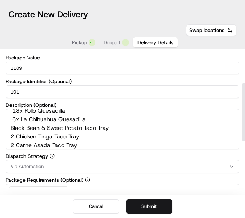
scroll to position [35, 0]
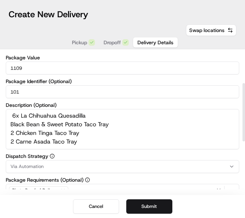
type textarea "2 Extra Extra Corn Esquites 2 Rice and Beans Quesadilla Pack 18x Pollo Quesadil…"
click at [171, 153] on div "Items Count (Optional) Currency USD Package Value 1109 Package Identifier (Opti…" at bounding box center [122, 133] width 233 height 250
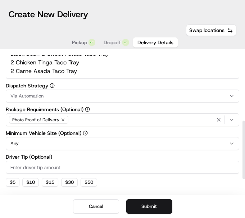
scroll to position [166, 0]
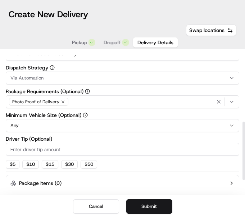
click at [201, 101] on div "Photo Proof of Delivery" at bounding box center [123, 101] width 230 height 11
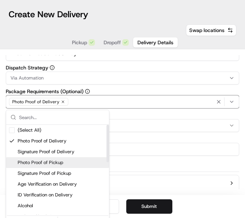
click at [60, 161] on span "Photo Proof of Pickup" at bounding box center [62, 162] width 88 height 6
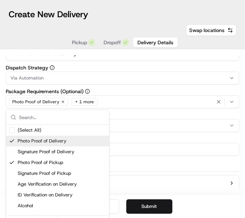
click at [238, 103] on html "Toggle Sidebar Create Job ← Move left → Move right ↑ Move up ↓ Move down + Zoom…" at bounding box center [122, 109] width 245 height 218
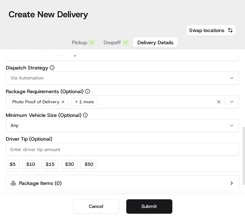
scroll to position [200, 0]
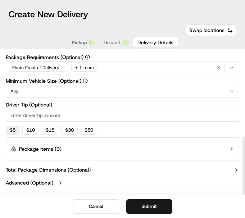
click at [12, 130] on button "$ 5" at bounding box center [13, 130] width 14 height 9
type input "5"
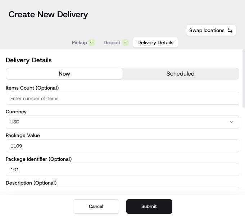
click at [84, 77] on button "now" at bounding box center [64, 73] width 116 height 11
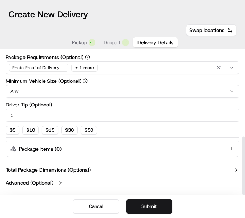
scroll to position [200, 0]
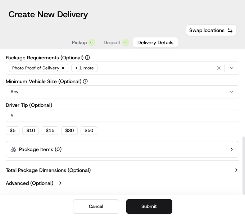
click at [112, 43] on span "Dropoff" at bounding box center [112, 42] width 17 height 7
click at [147, 45] on span "Delivery Details" at bounding box center [155, 42] width 36 height 7
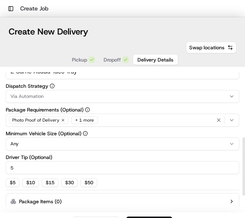
scroll to position [171, 0]
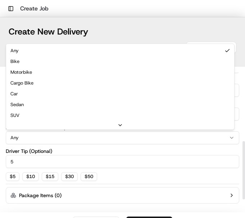
click at [159, 140] on html "Toggle Sidebar Create Job ← Move left → Move right ↑ Move up ↓ Move down + Zoom…" at bounding box center [122, 109] width 245 height 218
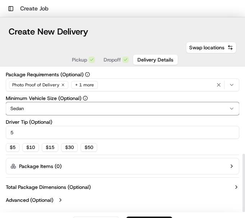
scroll to position [17, 0]
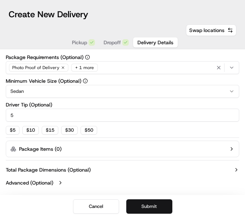
click at [140, 207] on button "Submit" at bounding box center [149, 206] width 46 height 14
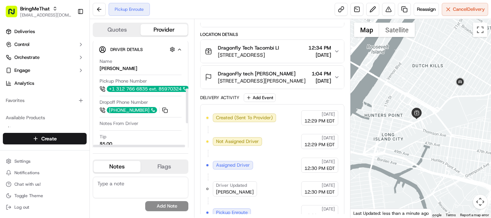
scroll to position [144, 0]
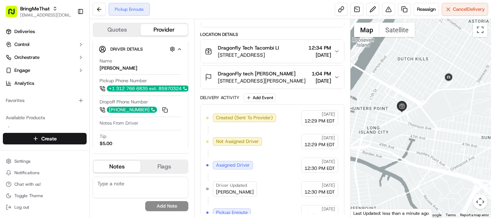
drag, startPoint x: 459, startPoint y: 107, endPoint x: 443, endPoint y: 100, distance: 17.7
click at [443, 100] on div at bounding box center [421, 118] width 141 height 199
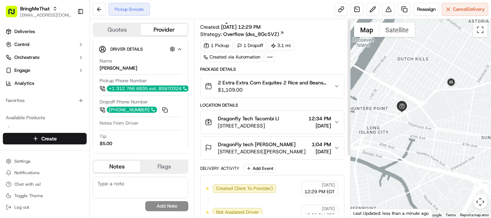
scroll to position [0, 0]
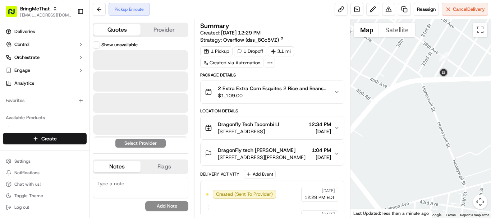
click at [111, 28] on button "Quotes" at bounding box center [116, 30] width 47 height 12
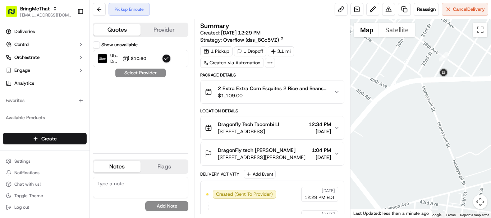
click at [141, 75] on div "Show unavailable Uber Dropoff ETA 42 minutes $10.60 Select Provider" at bounding box center [141, 94] width 96 height 106
click at [164, 59] on button "button" at bounding box center [166, 58] width 9 height 9
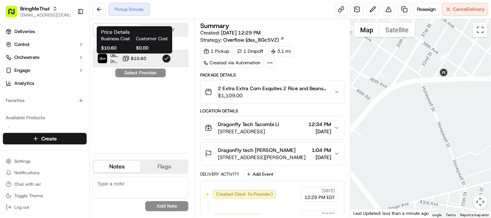
click at [121, 57] on div "Uber Dropoff ETA 42 minutes $10.60" at bounding box center [141, 58] width 96 height 17
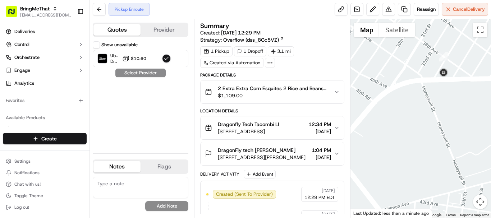
click at [110, 46] on label "Show unavailable" at bounding box center [119, 45] width 36 height 6
click at [100, 46] on button "Show unavailable" at bounding box center [96, 44] width 7 height 7
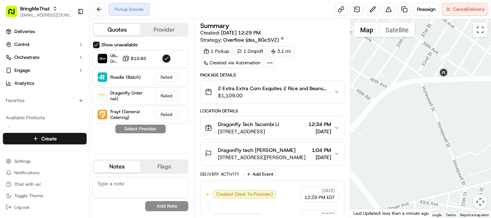
click at [102, 45] on label "Show unavailable" at bounding box center [119, 45] width 36 height 6
click at [100, 45] on button "Show unavailable" at bounding box center [96, 44] width 7 height 7
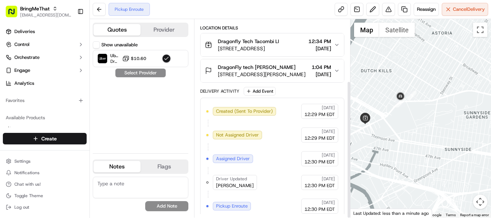
scroll to position [89, 0]
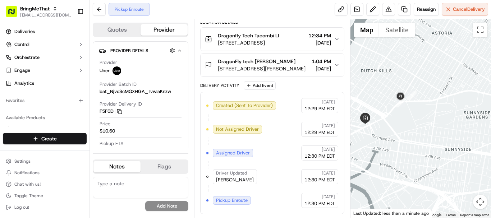
click at [165, 31] on button "Provider" at bounding box center [164, 30] width 47 height 12
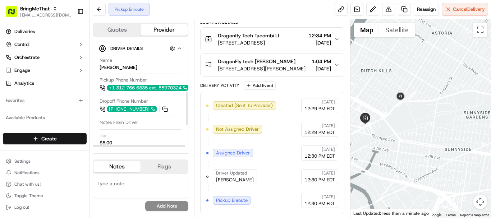
scroll to position [165, 0]
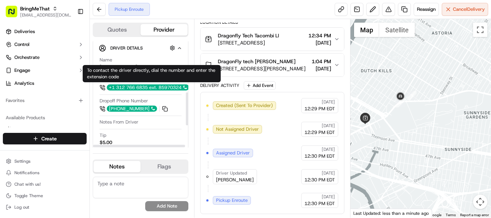
click at [126, 86] on div "+1 312 766 6835 ext. 85970324" at bounding box center [148, 87] width 82 height 6
click at [134, 88] on div "+1 312 766 6835 ext. 85970324" at bounding box center [148, 87] width 82 height 6
click at [124, 86] on div "+1 312 766 6835 ext. 85970324" at bounding box center [148, 87] width 82 height 6
click at [134, 90] on div "+1 312 766 6835 ext. 85970324" at bounding box center [148, 87] width 82 height 6
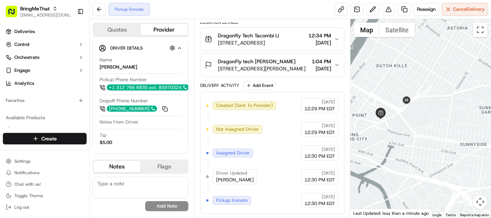
drag, startPoint x: 377, startPoint y: 126, endPoint x: 398, endPoint y: 119, distance: 21.1
click at [398, 119] on div at bounding box center [421, 118] width 141 height 199
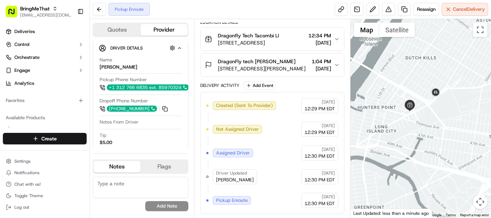
drag, startPoint x: 398, startPoint y: 119, endPoint x: 433, endPoint y: 110, distance: 36.5
click at [433, 110] on div at bounding box center [421, 118] width 141 height 199
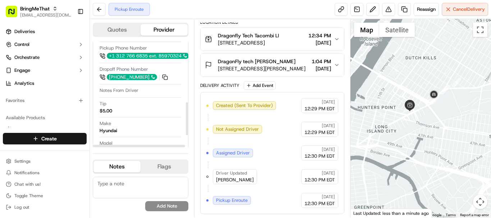
scroll to position [237, 0]
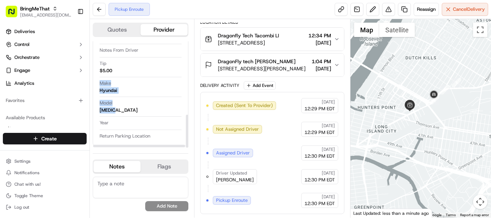
drag, startPoint x: 120, startPoint y: 110, endPoint x: 97, endPoint y: 86, distance: 33.6
click at [97, 86] on div "Driver Details Hidden ( 5 ) Name SERDAR I. Pickup Phone Number +1 312 766 6835 …" at bounding box center [141, 56] width 96 height 179
copy div "Make Hyundai Model Sonata"
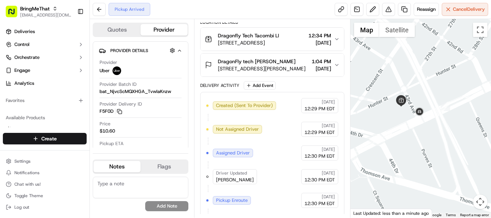
scroll to position [113, 0]
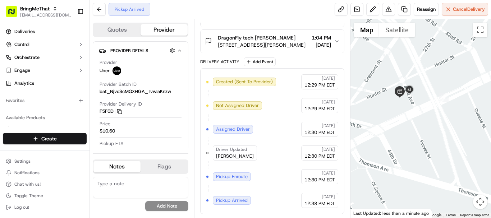
drag, startPoint x: 411, startPoint y: 131, endPoint x: 408, endPoint y: 120, distance: 11.0
click at [408, 120] on div at bounding box center [421, 118] width 141 height 199
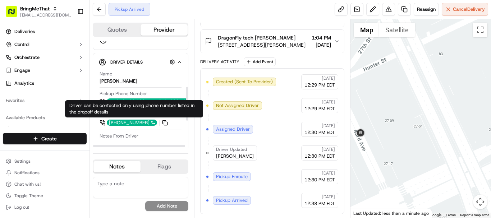
scroll to position [230, 0]
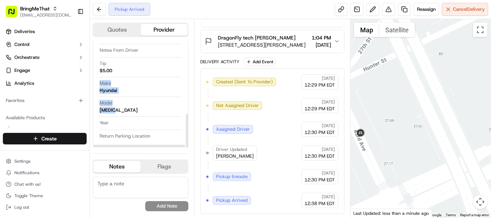
click at [134, 113] on div "Model Sonata" at bounding box center [141, 107] width 82 height 14
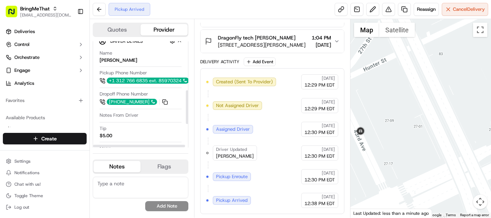
scroll to position [166, 0]
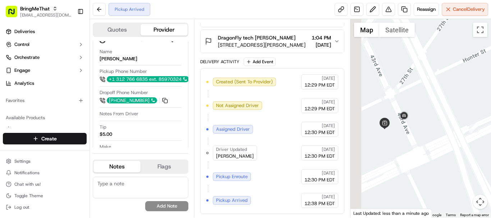
drag, startPoint x: 376, startPoint y: 141, endPoint x: 406, endPoint y: 138, distance: 30.0
click at [406, 138] on div at bounding box center [421, 118] width 141 height 199
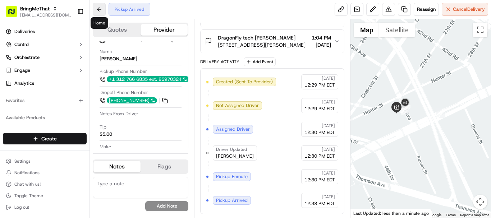
click at [101, 14] on button at bounding box center [99, 9] width 13 height 13
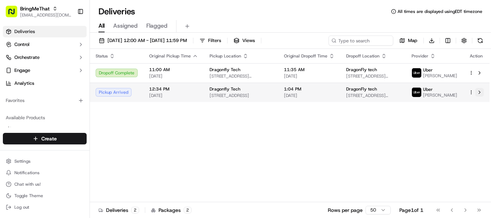
click at [479, 97] on button at bounding box center [479, 92] width 9 height 9
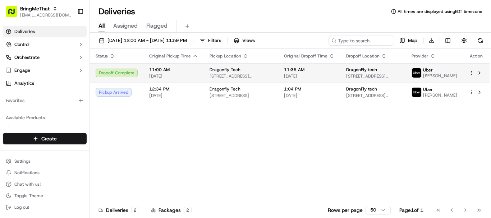
click at [292, 77] on span "[DATE]" at bounding box center [309, 76] width 51 height 6
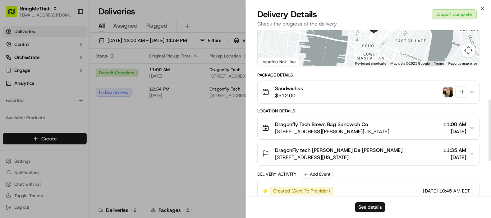
scroll to position [282, 0]
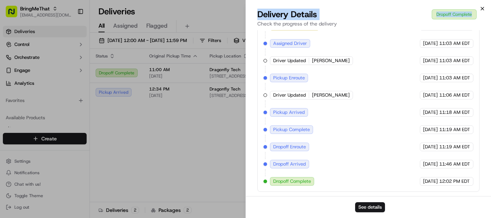
drag, startPoint x: 480, startPoint y: 13, endPoint x: 482, endPoint y: 9, distance: 4.5
click at [482, 9] on div "Close Delivery Details Dropoff Complete Check the progress of the delivery Prov…" at bounding box center [369, 109] width 246 height 218
click at [482, 9] on icon "button" at bounding box center [483, 9] width 6 height 6
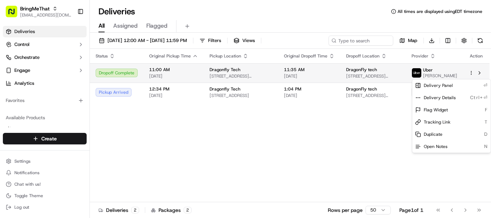
click at [470, 74] on html "BringMeThat support@trydragonfly.com Toggle Sidebar Deliveries Control Orchestr…" at bounding box center [245, 109] width 491 height 218
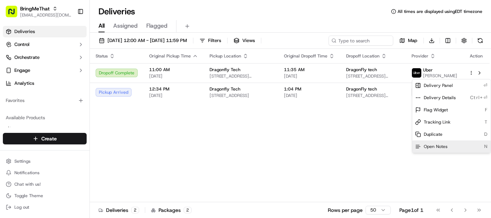
click at [447, 146] on div "Open Notes N" at bounding box center [451, 147] width 78 height 12
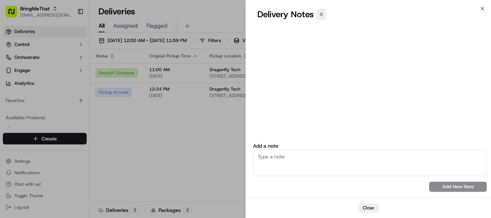
click at [343, 173] on textarea at bounding box center [370, 163] width 234 height 26
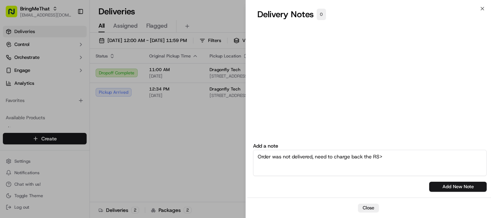
type textarea "Order was not delivered, need to charge back the RS>"
click at [469, 185] on button "Add New Note" at bounding box center [458, 187] width 58 height 10
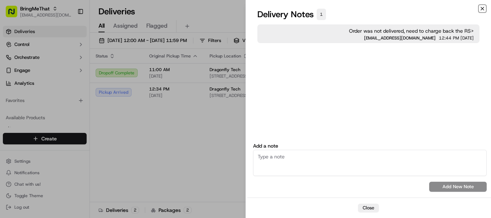
click at [481, 9] on icon "button" at bounding box center [483, 9] width 6 height 6
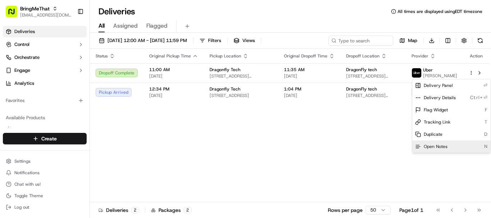
click at [443, 145] on span "Open Notes" at bounding box center [436, 147] width 24 height 6
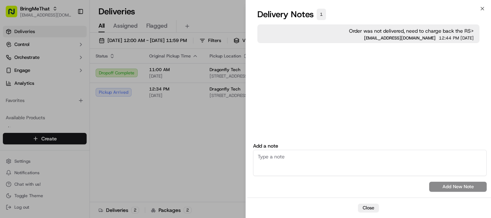
click at [302, 166] on textarea at bounding box center [370, 163] width 234 height 26
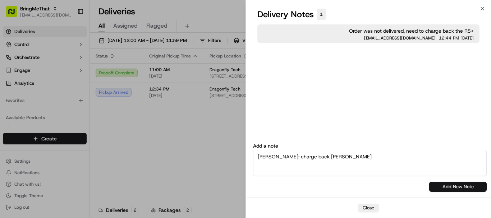
type textarea "Anas: charge back Nash"
click at [456, 191] on button "Add New Note" at bounding box center [458, 187] width 58 height 10
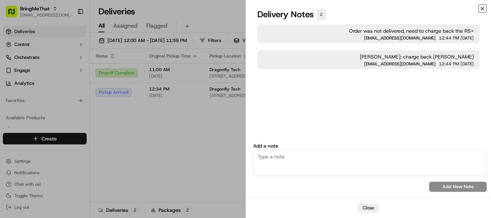
click at [481, 10] on icon "button" at bounding box center [483, 9] width 6 height 6
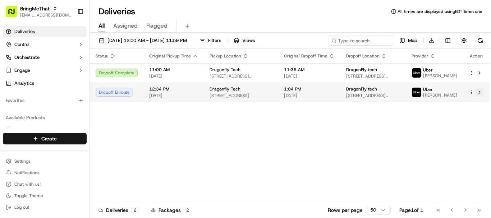
click at [480, 97] on button at bounding box center [479, 92] width 9 height 9
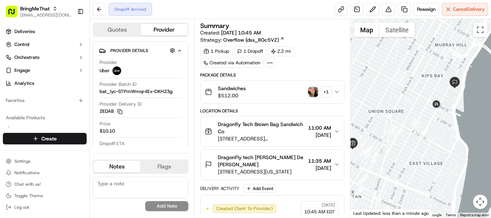
drag, startPoint x: 467, startPoint y: 105, endPoint x: 444, endPoint y: 107, distance: 23.1
click at [444, 107] on div at bounding box center [421, 118] width 141 height 199
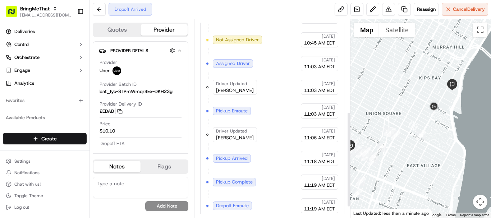
scroll to position [193, 0]
click at [161, 168] on button "Flags" at bounding box center [164, 167] width 47 height 12
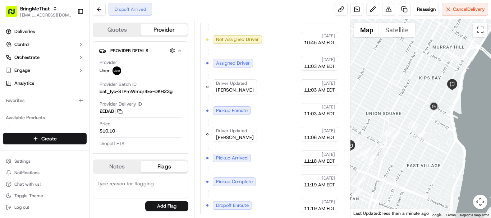
scroll to position [215, 0]
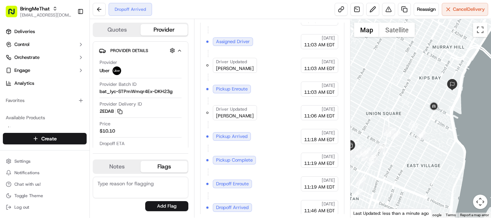
click at [131, 186] on textarea at bounding box center [141, 188] width 96 height 22
type textarea "Driver didn't deliver the food. He"
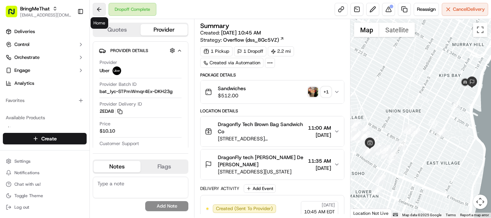
click at [94, 9] on button at bounding box center [99, 9] width 13 height 13
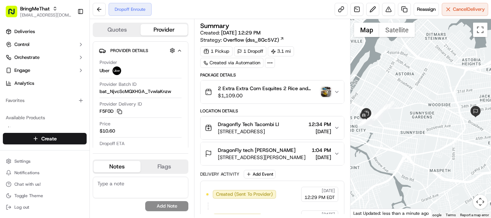
scroll to position [160, 0]
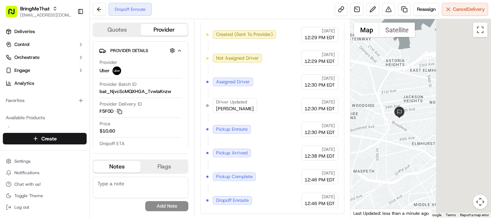
drag, startPoint x: 447, startPoint y: 125, endPoint x: 365, endPoint y: 125, distance: 81.6
click at [365, 125] on div at bounding box center [421, 118] width 141 height 199
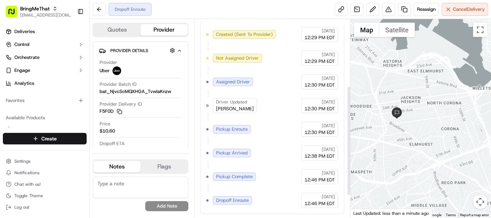
scroll to position [0, 0]
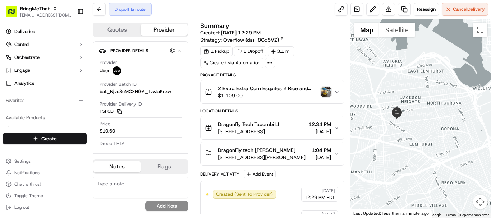
click at [336, 93] on icon "button" at bounding box center [337, 92] width 6 height 6
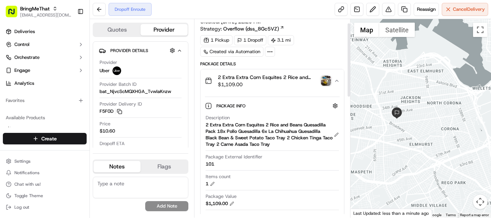
scroll to position [11, 0]
click at [325, 78] on img "button" at bounding box center [326, 81] width 10 height 10
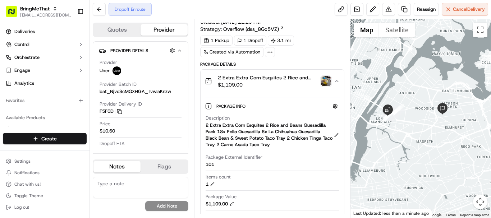
drag, startPoint x: 375, startPoint y: 143, endPoint x: 424, endPoint y: 133, distance: 50.0
click at [424, 133] on div at bounding box center [421, 118] width 141 height 199
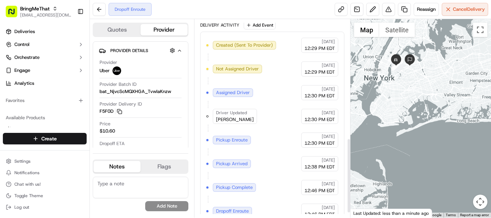
scroll to position [317, 0]
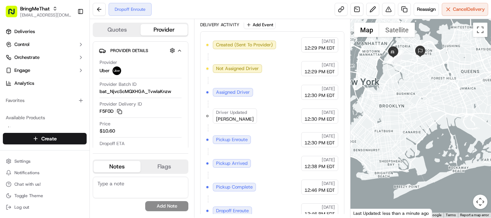
drag, startPoint x: 407, startPoint y: 57, endPoint x: 399, endPoint y: 109, distance: 53.1
click at [399, 109] on div at bounding box center [421, 118] width 141 height 199
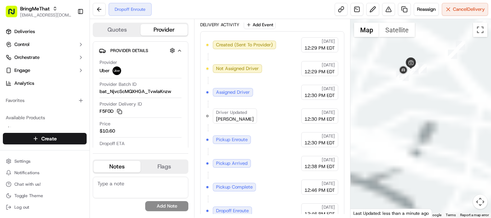
drag, startPoint x: 370, startPoint y: 93, endPoint x: 435, endPoint y: 117, distance: 69.4
click at [435, 117] on div at bounding box center [421, 118] width 141 height 199
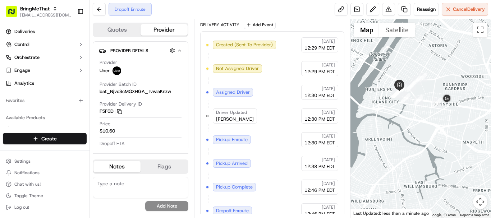
drag, startPoint x: 463, startPoint y: 123, endPoint x: 457, endPoint y: 109, distance: 16.0
click at [457, 109] on div at bounding box center [421, 118] width 141 height 199
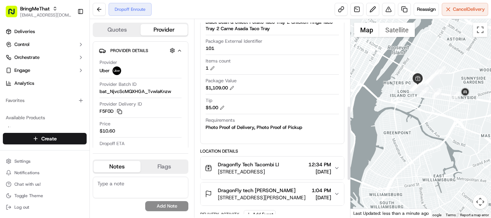
scroll to position [0, 0]
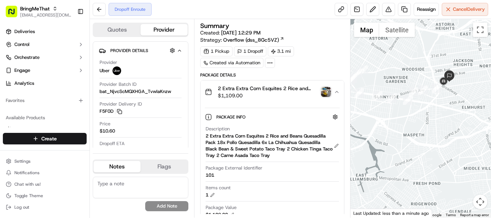
drag, startPoint x: 467, startPoint y: 61, endPoint x: 373, endPoint y: 61, distance: 93.5
click at [373, 61] on div at bounding box center [421, 118] width 141 height 199
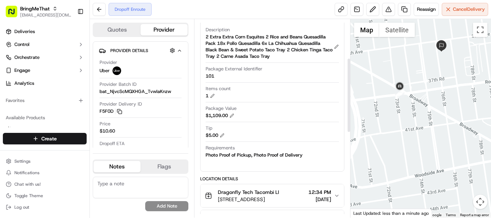
scroll to position [104, 0]
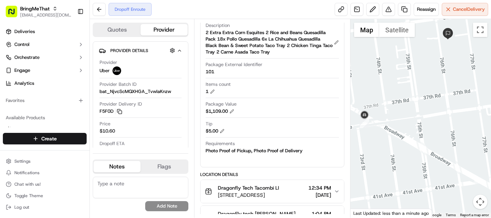
drag, startPoint x: 443, startPoint y: 77, endPoint x: 422, endPoint y: 102, distance: 33.4
click at [422, 102] on div at bounding box center [421, 118] width 141 height 199
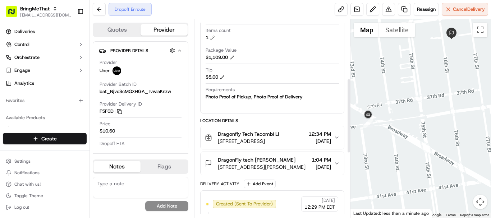
scroll to position [157, 0]
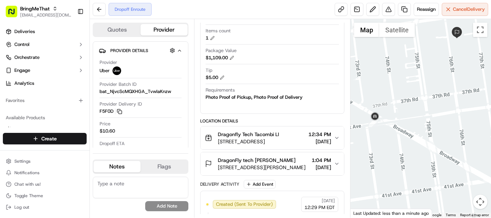
drag, startPoint x: 437, startPoint y: 104, endPoint x: 416, endPoint y: 106, distance: 21.3
click at [416, 106] on div at bounding box center [421, 118] width 141 height 199
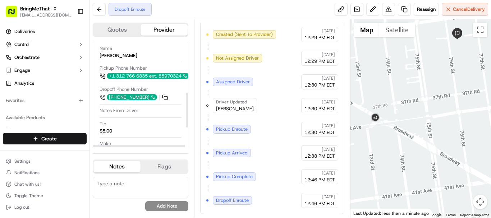
scroll to position [157, 0]
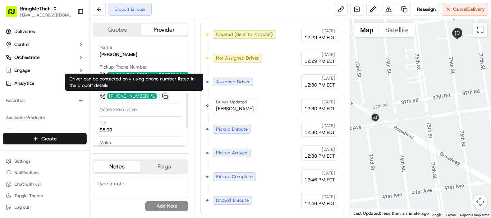
click at [164, 96] on button at bounding box center [165, 96] width 8 height 8
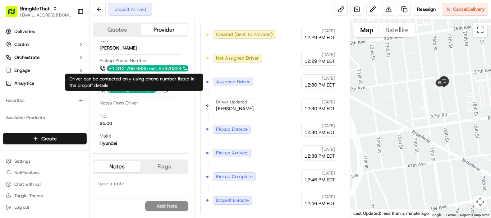
scroll to position [151, 0]
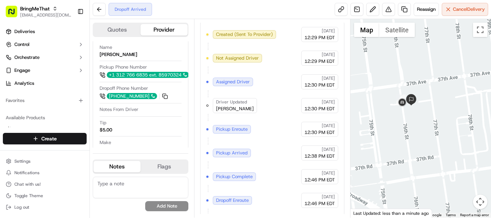
drag, startPoint x: 457, startPoint y: 79, endPoint x: 407, endPoint y: 131, distance: 72.0
click at [407, 131] on div at bounding box center [421, 118] width 141 height 199
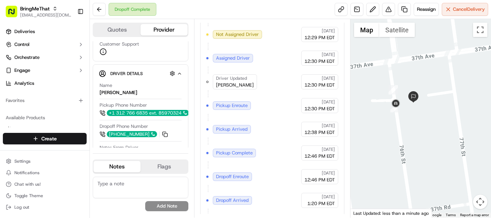
scroll to position [106, 0]
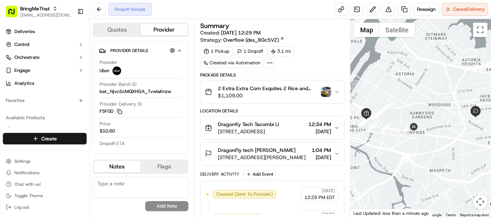
click at [329, 92] on img "button" at bounding box center [326, 92] width 10 height 10
